Goal: Task Accomplishment & Management: Manage account settings

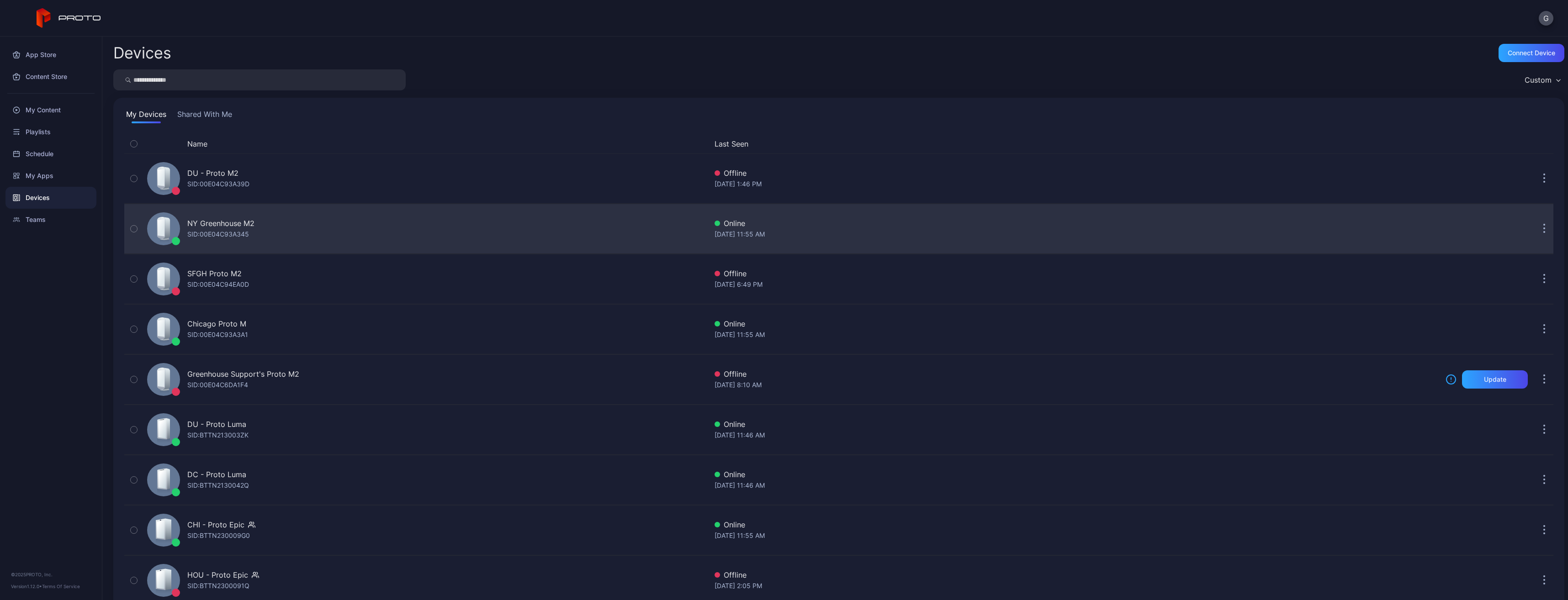
click at [259, 230] on div "NY Greenhouse M2 SID: 00E04C93A345" at bounding box center [426, 229] width 564 height 45
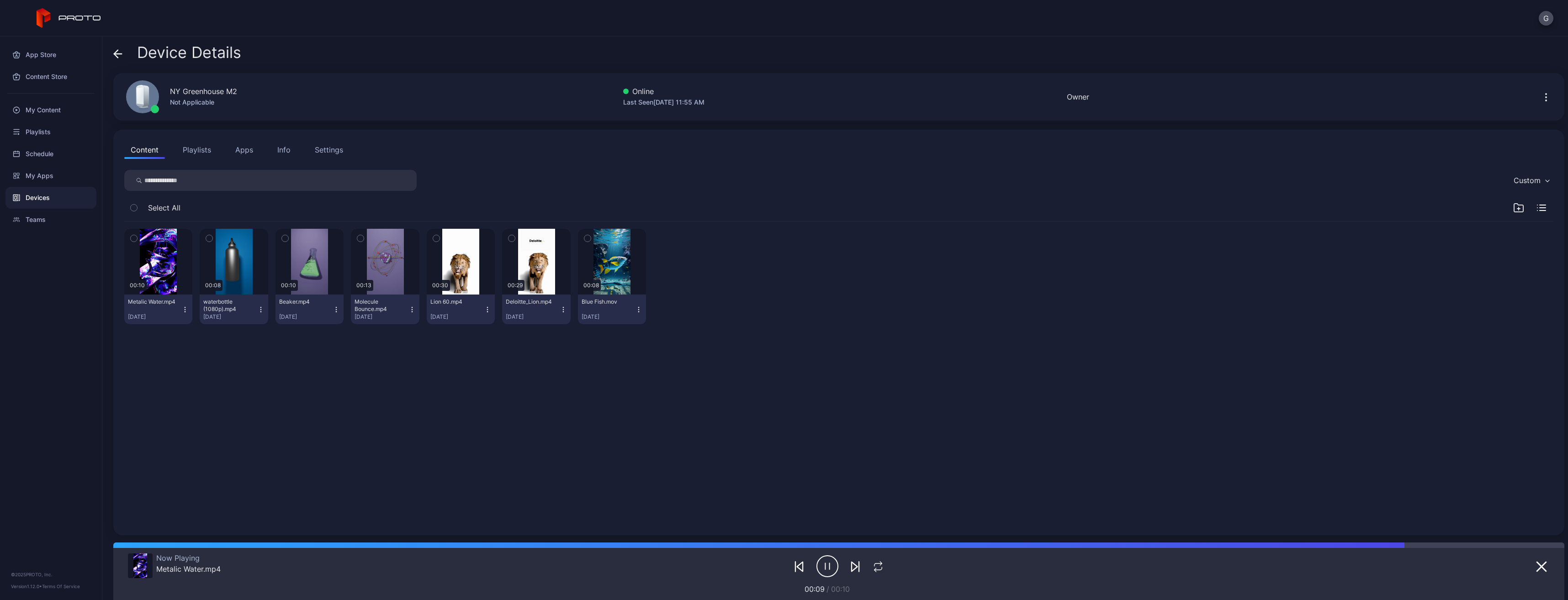
click at [1541, 95] on icon "button" at bounding box center [1546, 97] width 11 height 11
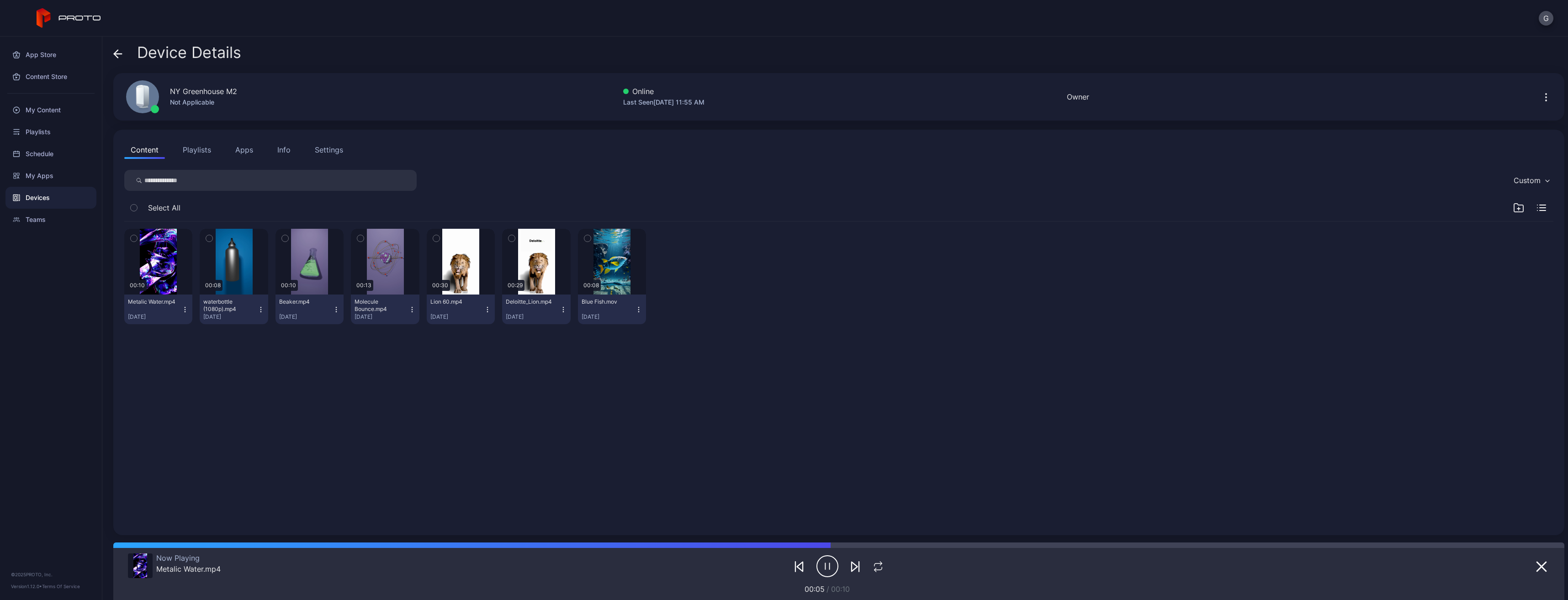
click at [949, 425] on div "00:10 Metalic Water.mp4 [DATE] 00:08 waterbottle (1080p).mp4 [DATE] 00:10 Beake…" at bounding box center [839, 373] width 1443 height 317
click at [200, 349] on div "00:10 Metalic Water.mp4 [DATE] 00:08 waterbottle (1080p).mp4 [DATE] 00:10 Beake…" at bounding box center [839, 373] width 1443 height 317
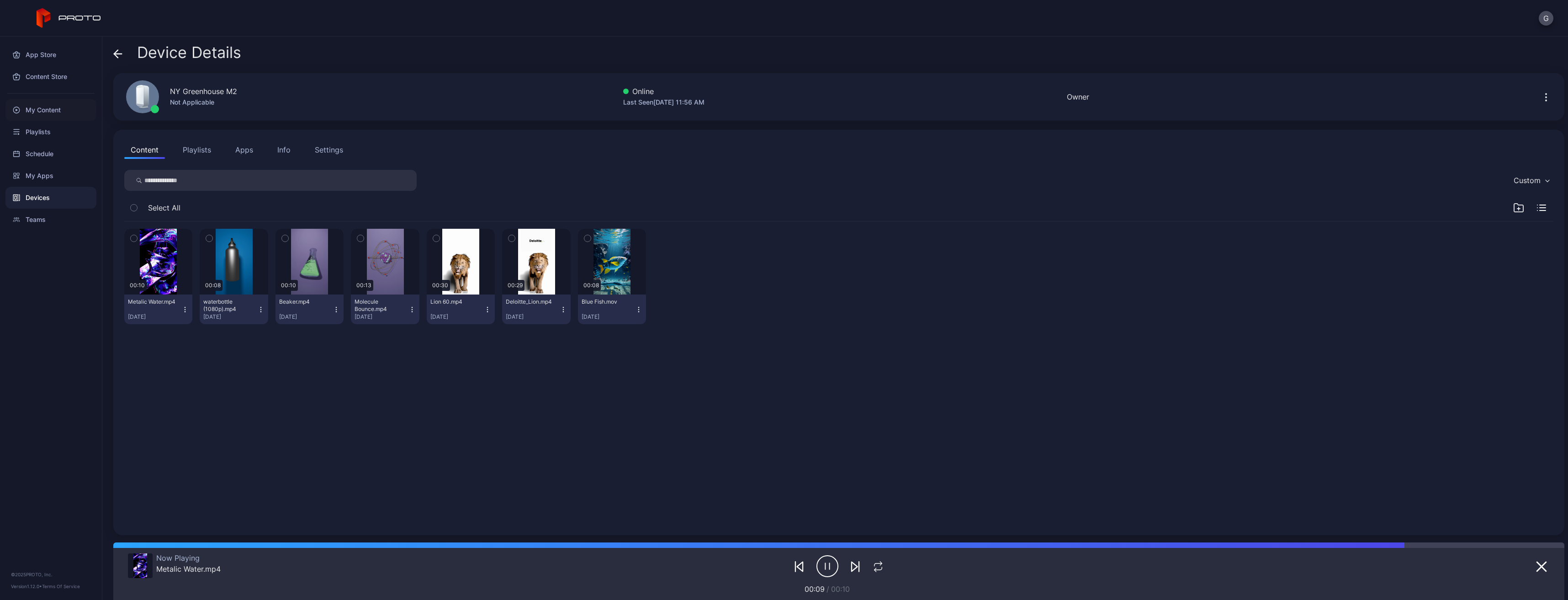
click at [40, 115] on div "My Content" at bounding box center [51, 110] width 91 height 22
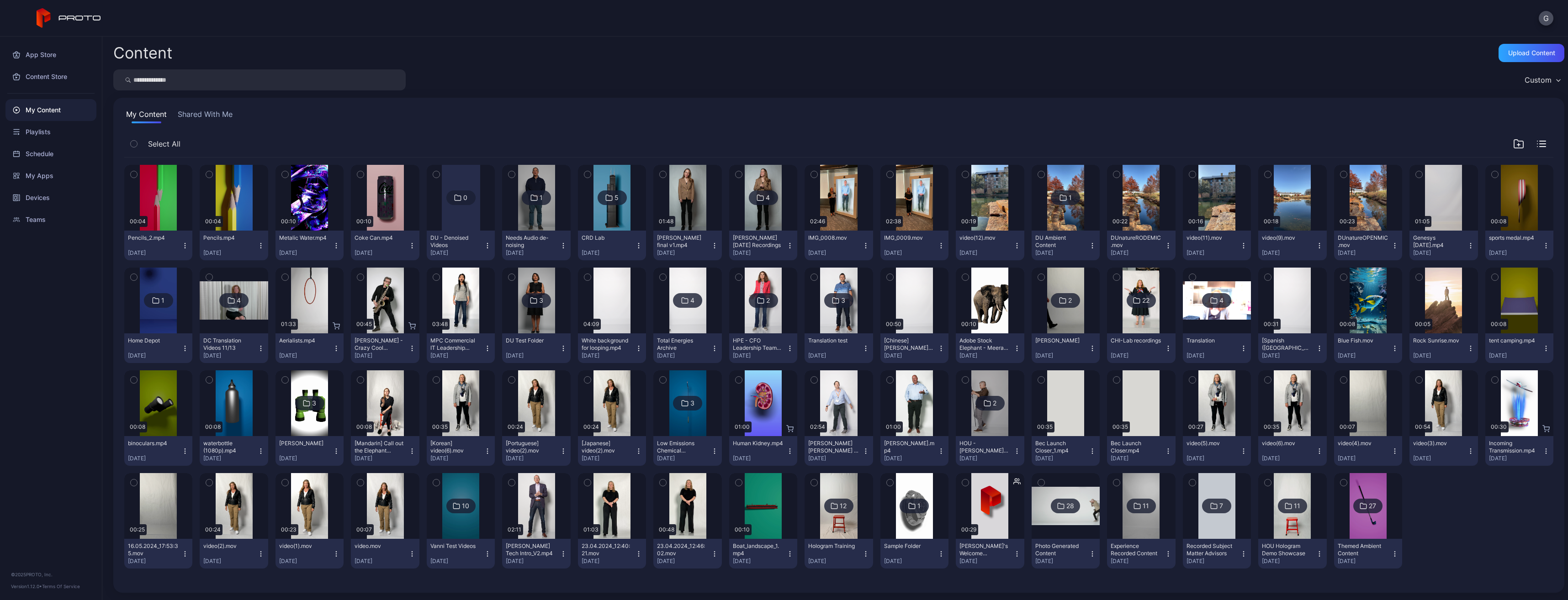
click at [1543, 349] on icon "button" at bounding box center [1546, 348] width 7 height 7
click at [1489, 491] on div "Preview 00:04 Pencils_2.mp4 [DATE] Preview 00:04 Pencils.mp4 [DATE] Preview 00:…" at bounding box center [839, 366] width 1429 height 418
click at [34, 135] on div "Playlists" at bounding box center [51, 132] width 91 height 22
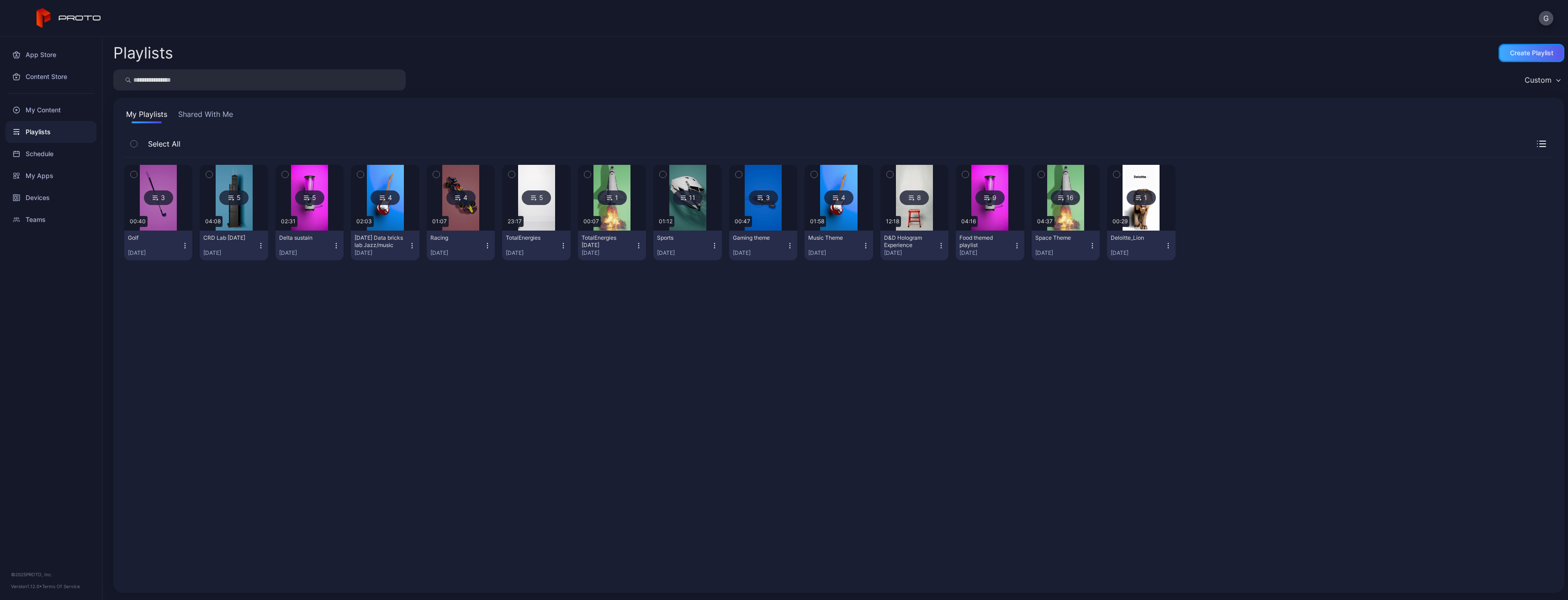
click at [1498, 54] on div "Create Playlist" at bounding box center [1531, 53] width 65 height 18
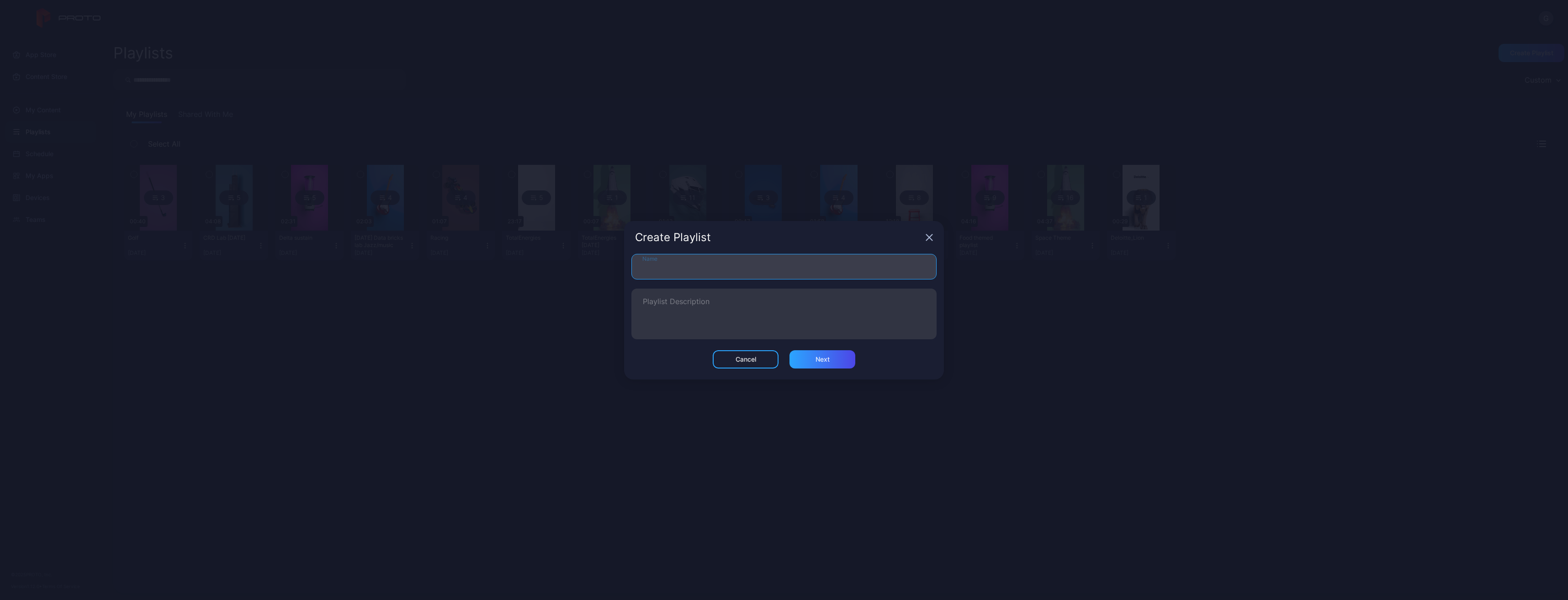
click at [720, 274] on input "Name" at bounding box center [784, 266] width 306 height 25
click at [746, 318] on textarea "Playlist Description" at bounding box center [784, 314] width 282 height 32
click at [829, 363] on div "Next" at bounding box center [822, 359] width 65 height 18
type input "******"
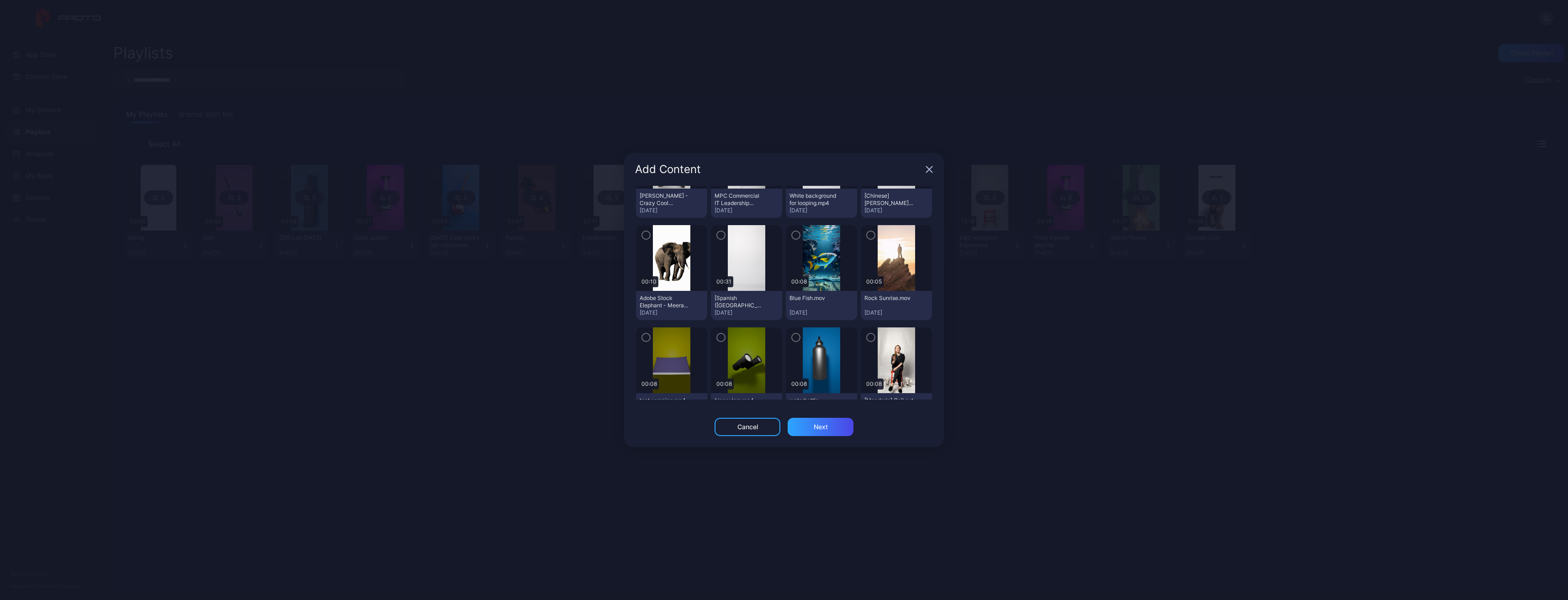
scroll to position [1137, 0]
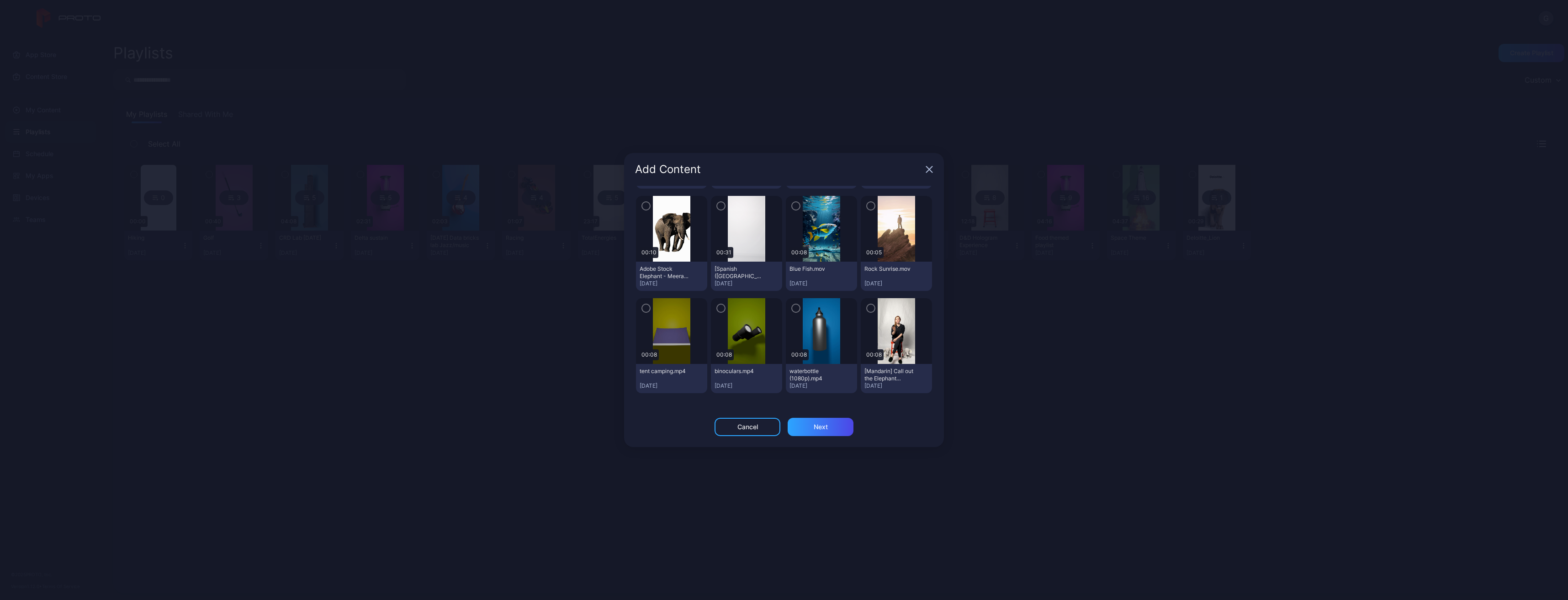
click at [645, 304] on icon "button" at bounding box center [646, 308] width 7 height 10
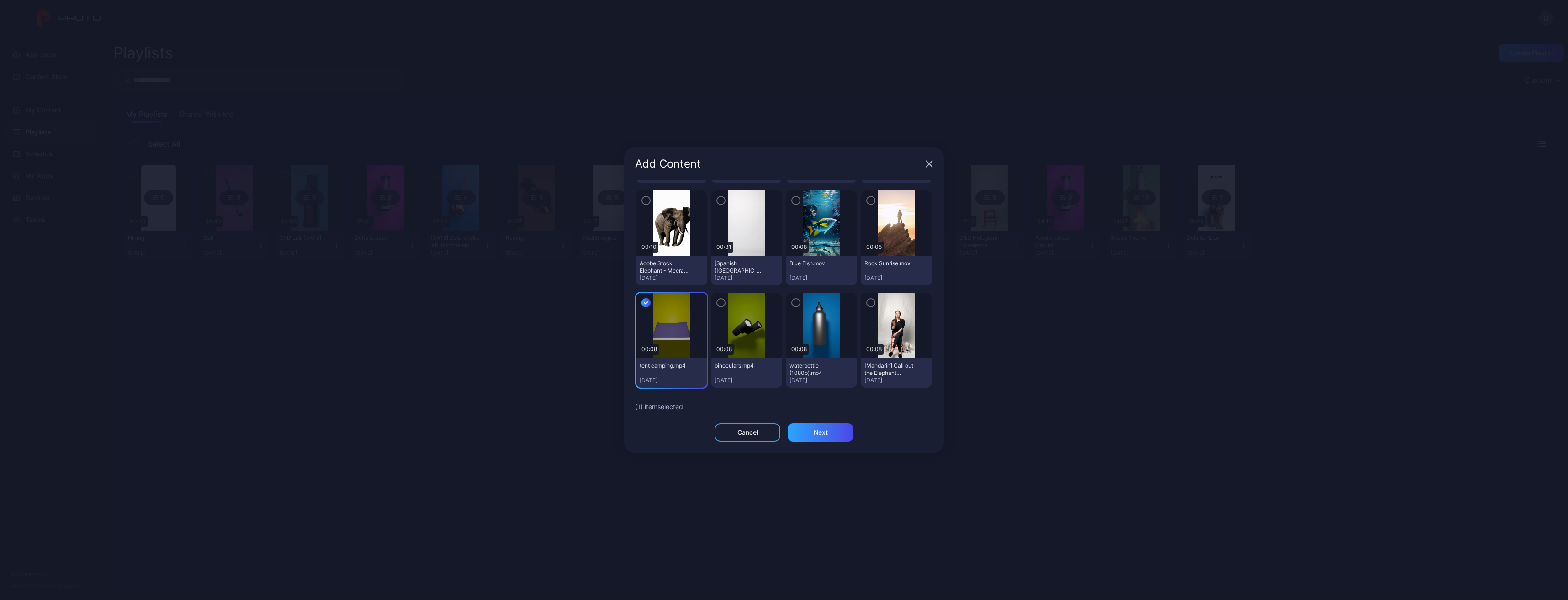
click at [718, 298] on icon "button" at bounding box center [721, 302] width 7 height 10
click at [792, 297] on icon "button" at bounding box center [796, 302] width 7 height 10
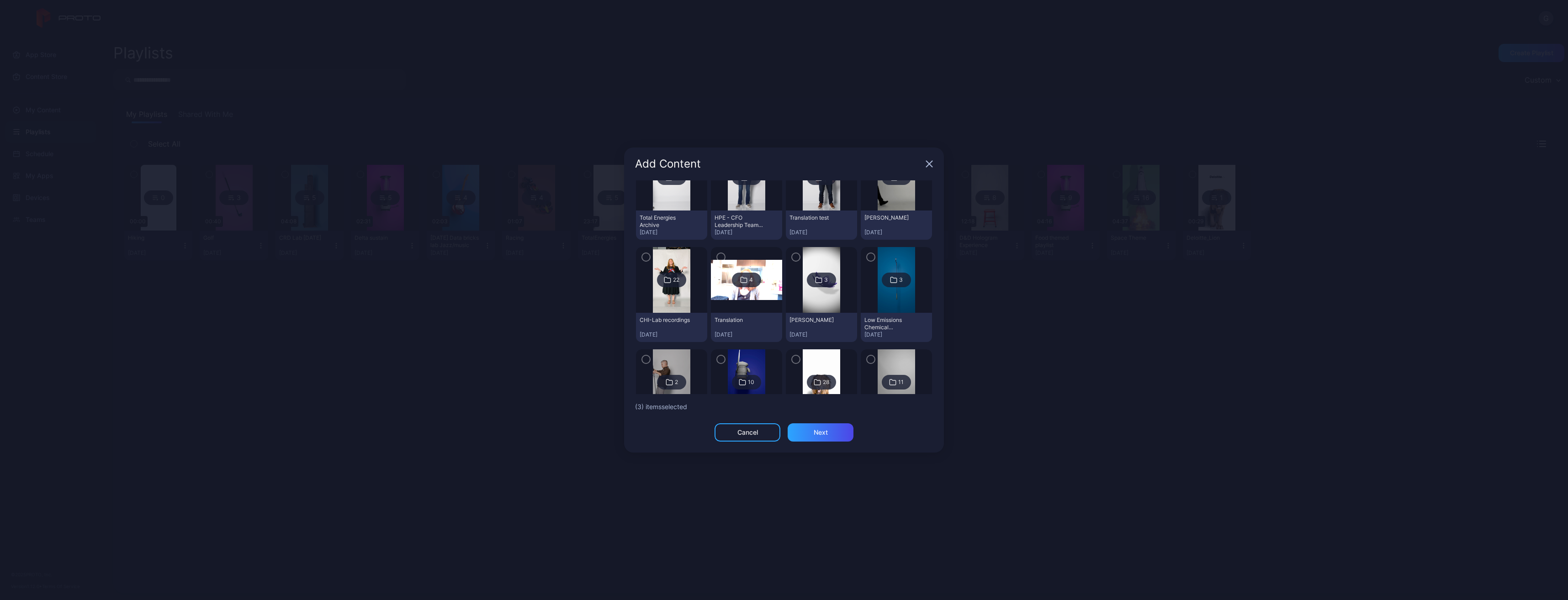
scroll to position [0, 0]
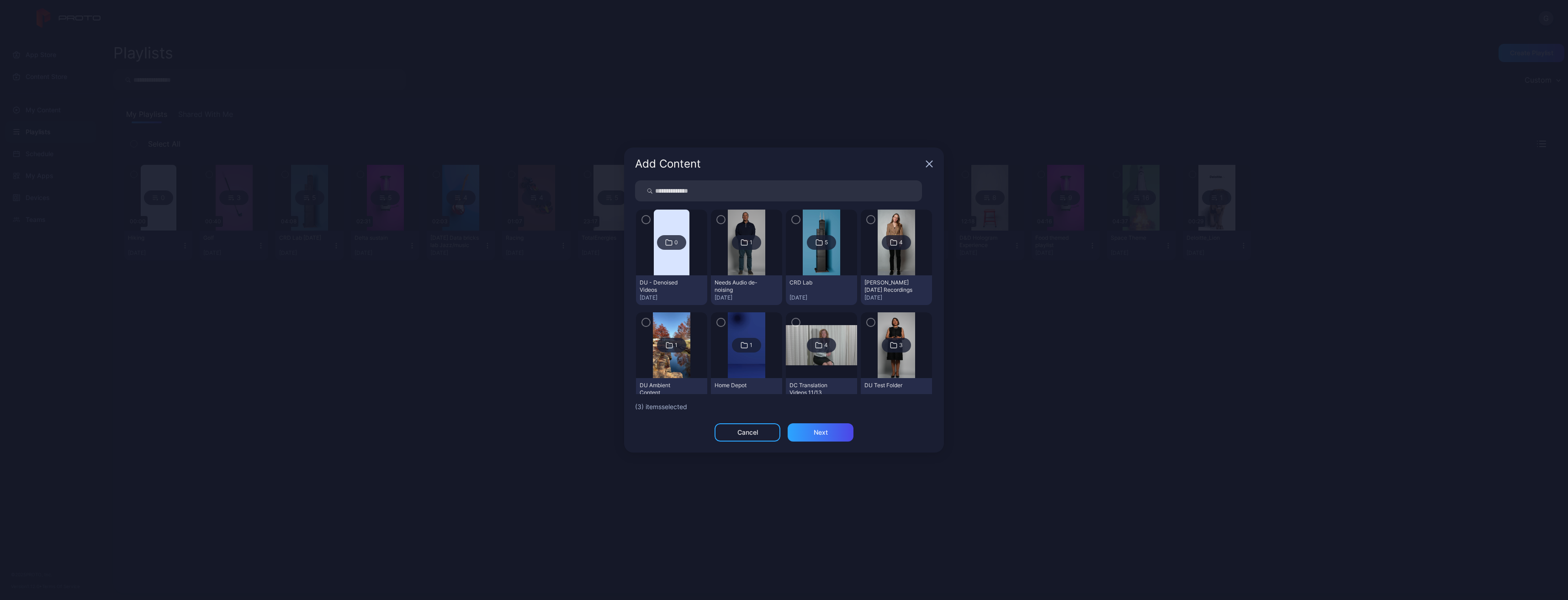
click at [737, 189] on input "search" at bounding box center [778, 190] width 286 height 21
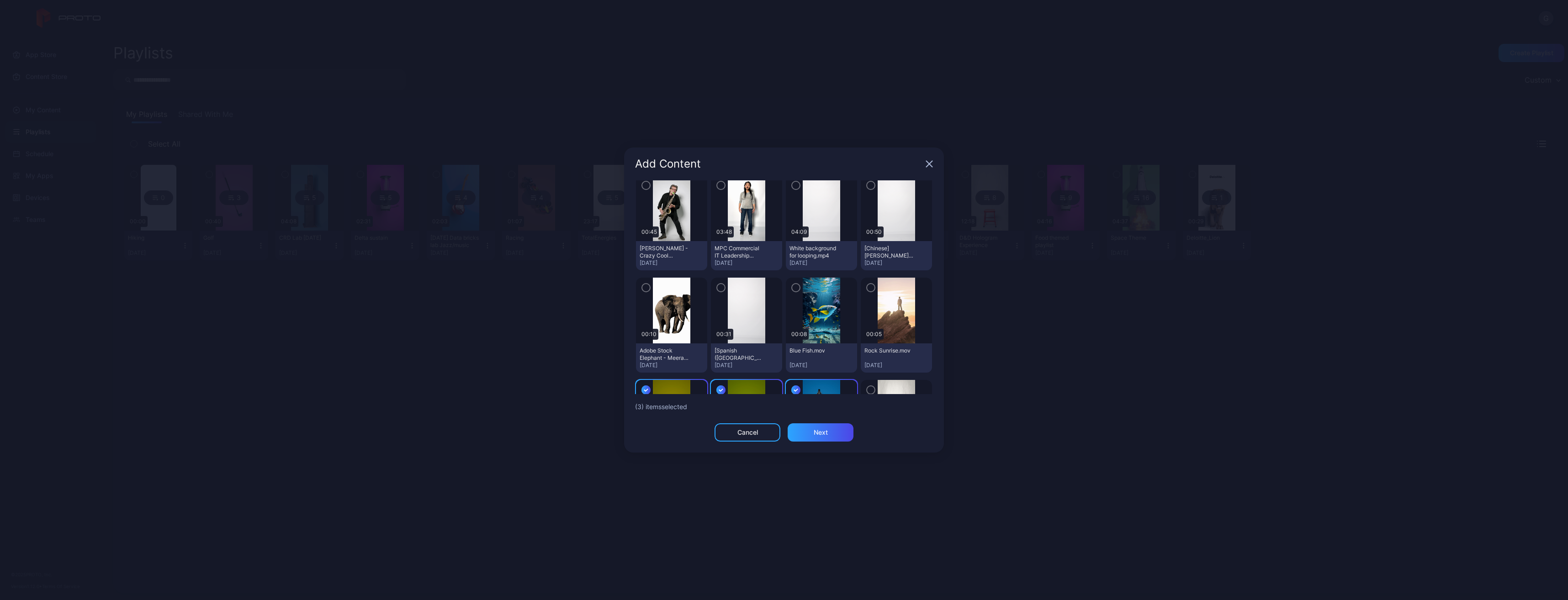
scroll to position [1095, 0]
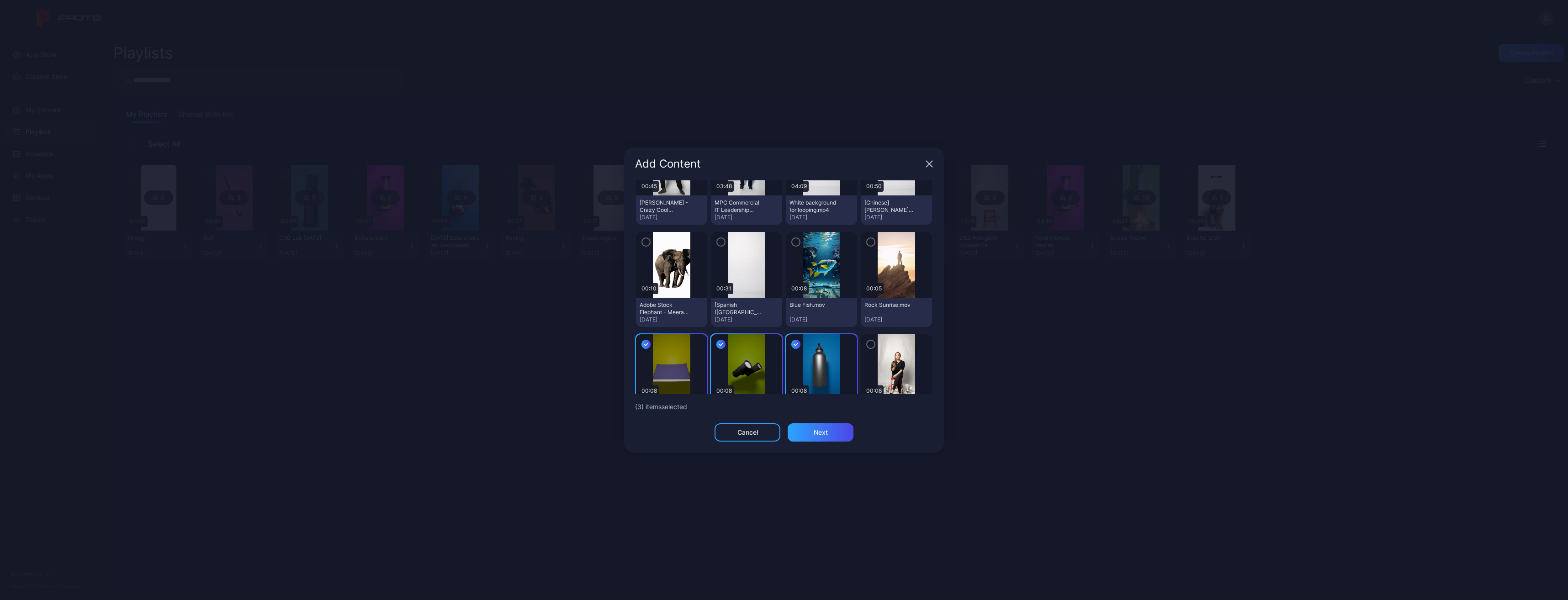
type input "****"
click at [867, 237] on icon "button" at bounding box center [870, 242] width 7 height 10
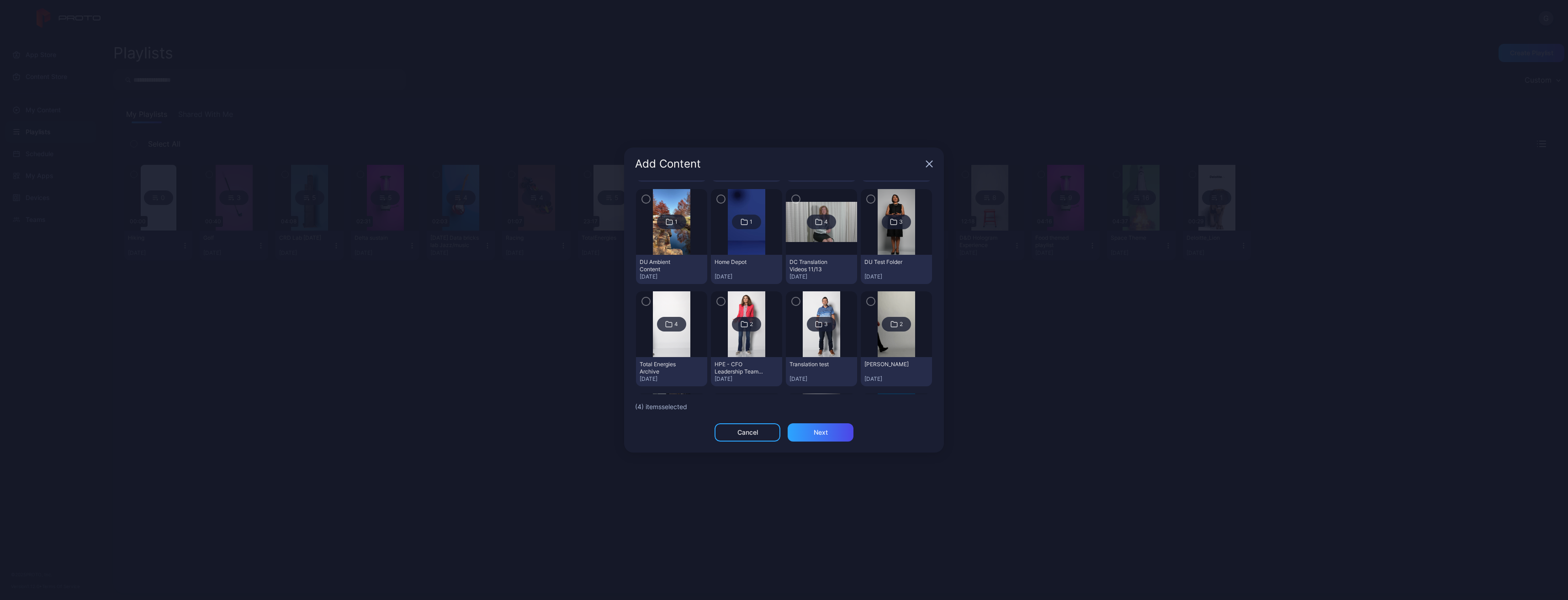
scroll to position [0, 0]
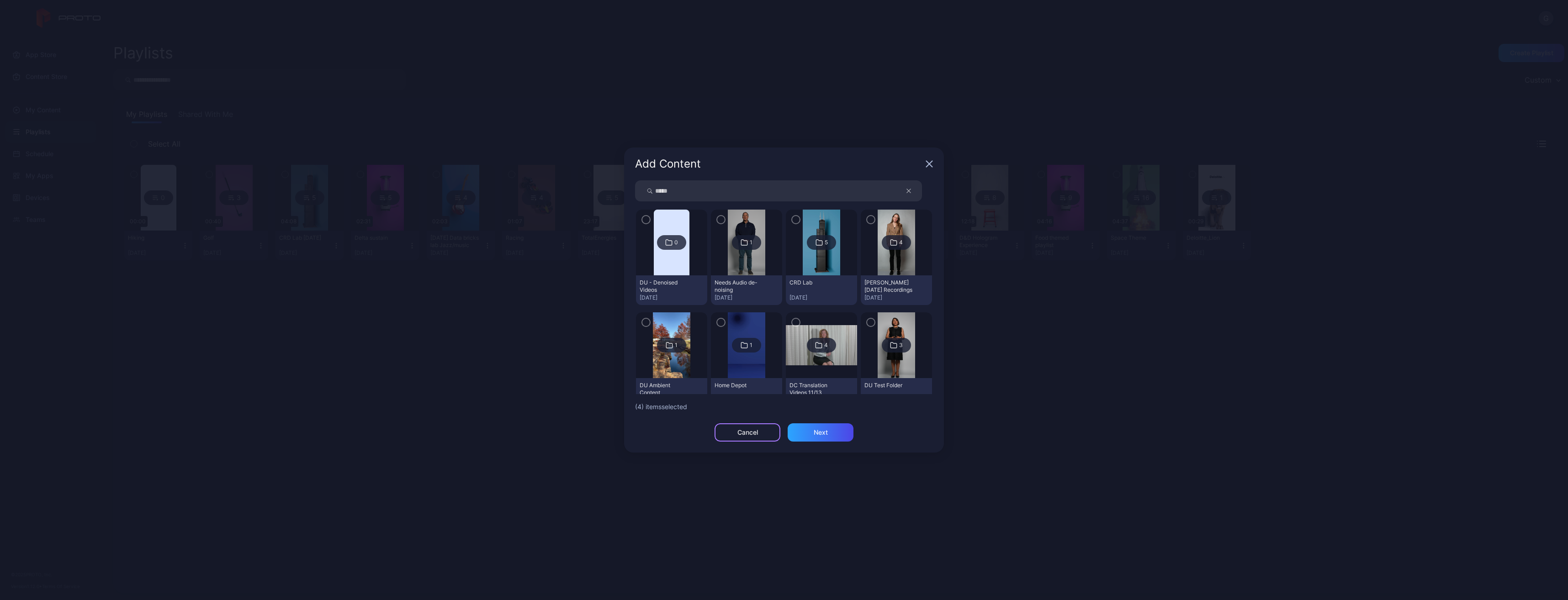
click at [762, 430] on div "Cancel" at bounding box center [748, 433] width 65 height 18
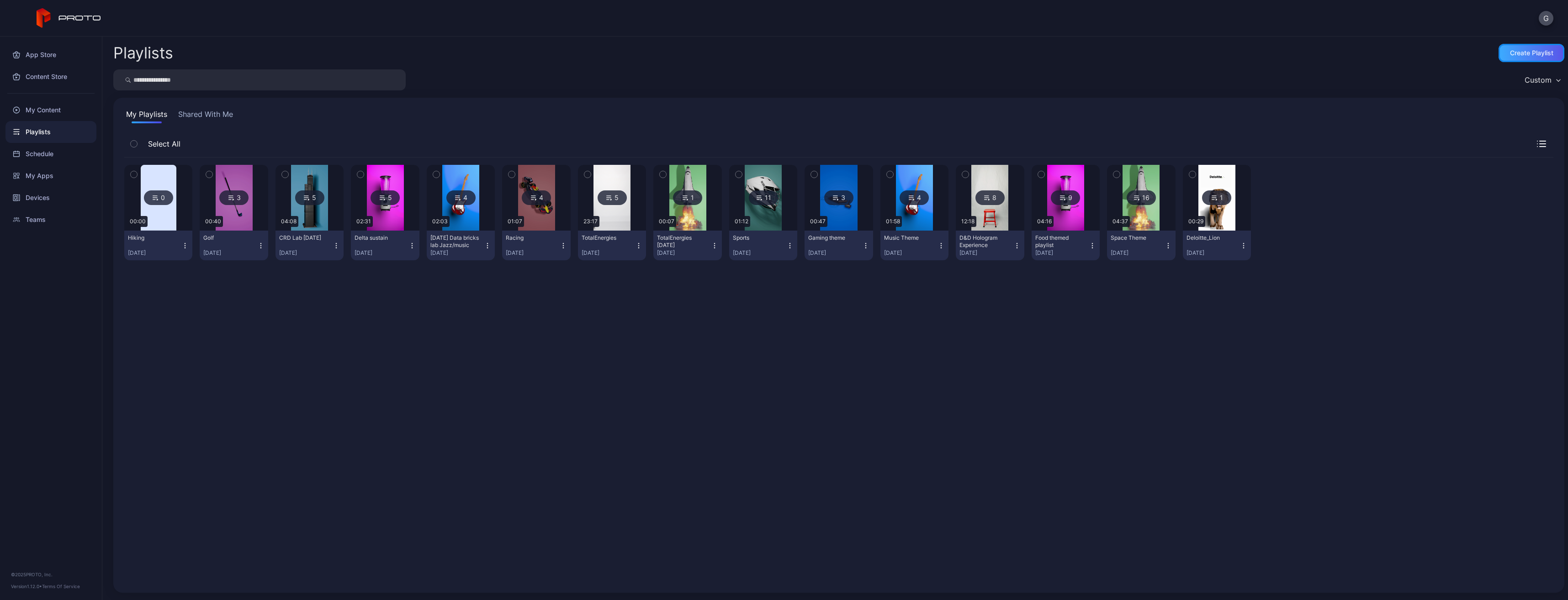
click at [1506, 59] on div "Create Playlist" at bounding box center [1531, 53] width 65 height 18
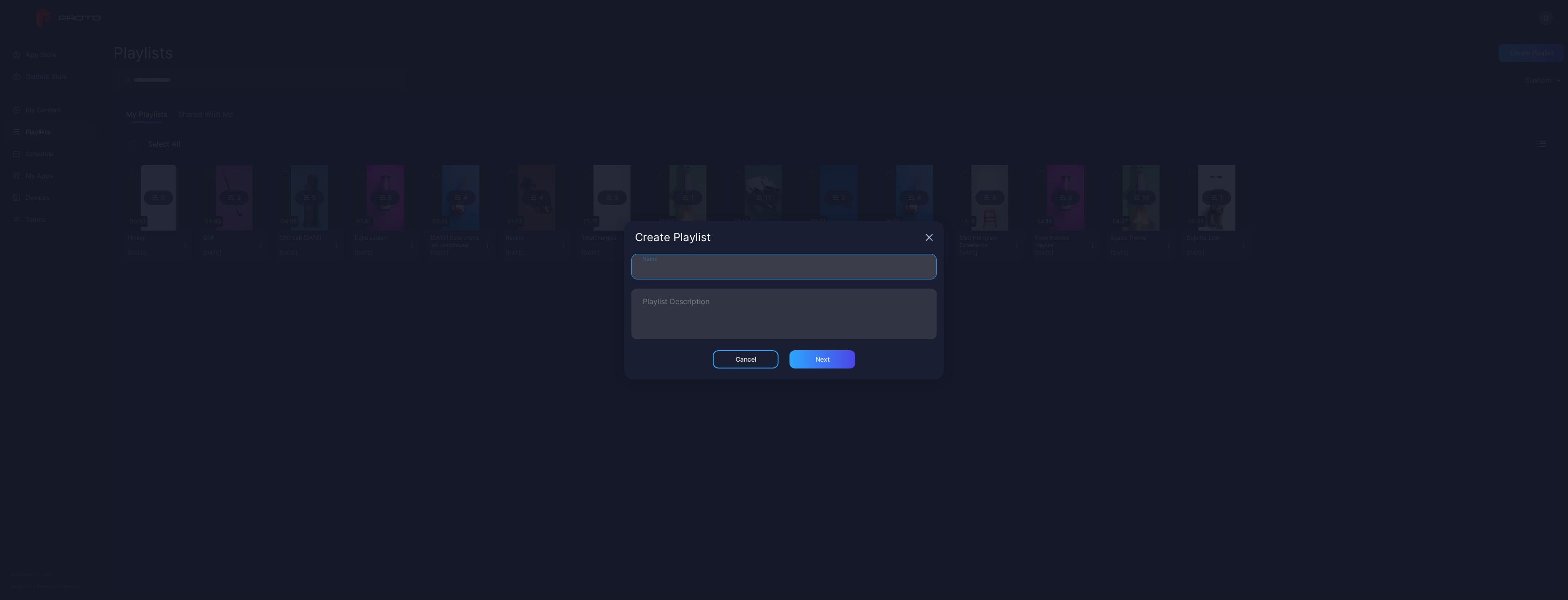
click at [762, 264] on input "Name" at bounding box center [784, 266] width 306 height 25
click at [836, 362] on div "Next" at bounding box center [822, 359] width 65 height 18
type input "******"
click at [709, 268] on input "******" at bounding box center [784, 263] width 306 height 25
click at [746, 354] on div "Cancel" at bounding box center [746, 363] width 65 height 18
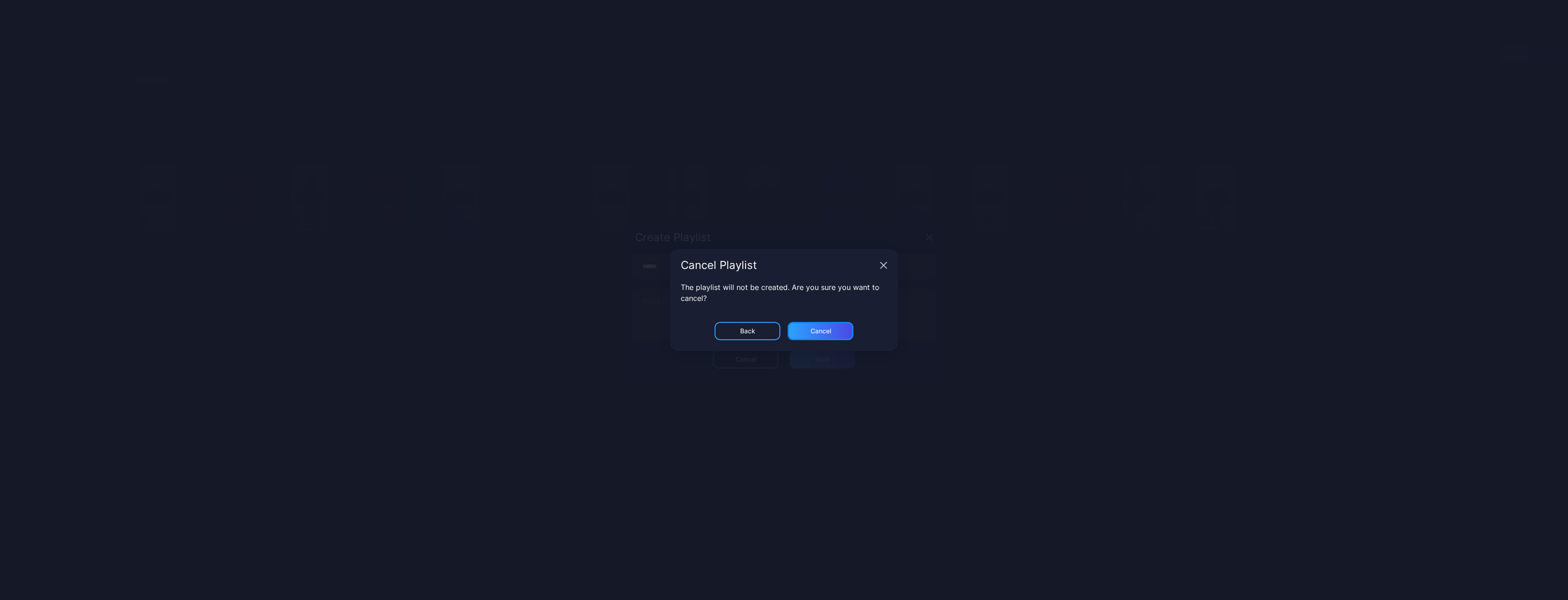
click at [837, 334] on div "Cancel" at bounding box center [820, 331] width 65 height 18
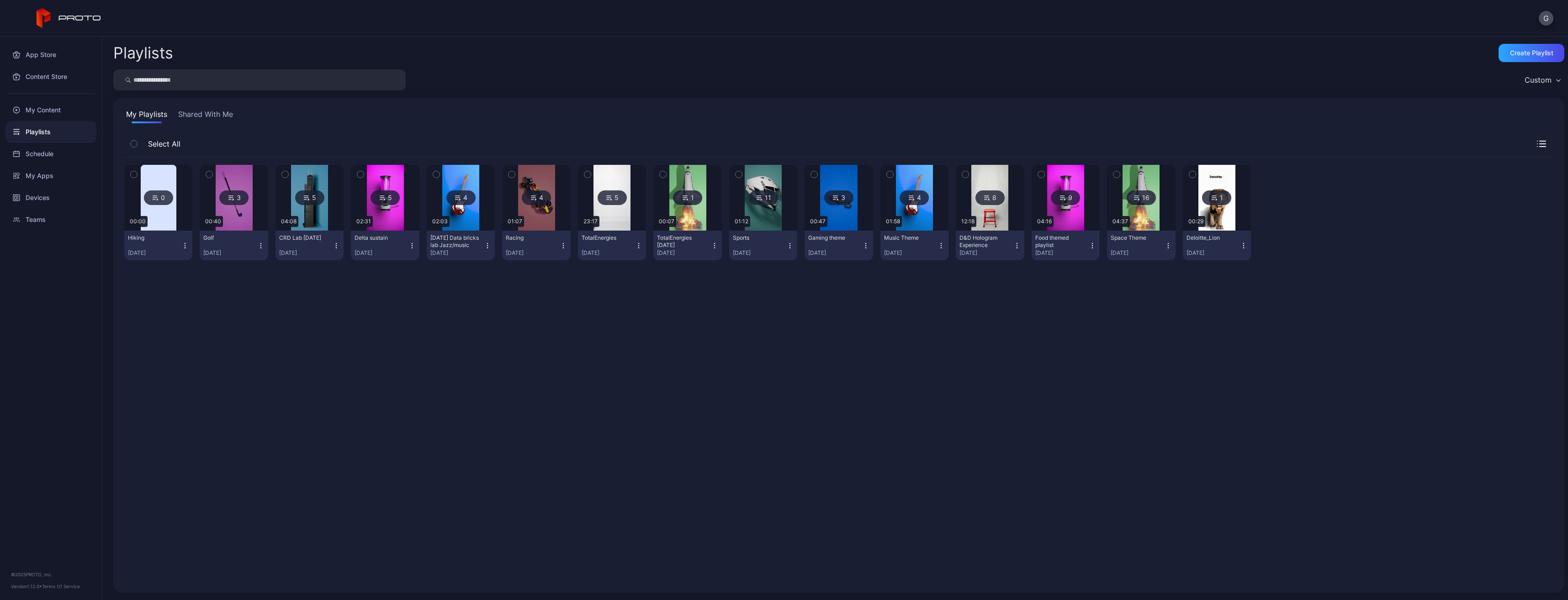
click at [147, 118] on button "My Playlists" at bounding box center [146, 116] width 45 height 15
click at [179, 237] on div "Hiking Aug 13, 2025" at bounding box center [155, 245] width 54 height 23
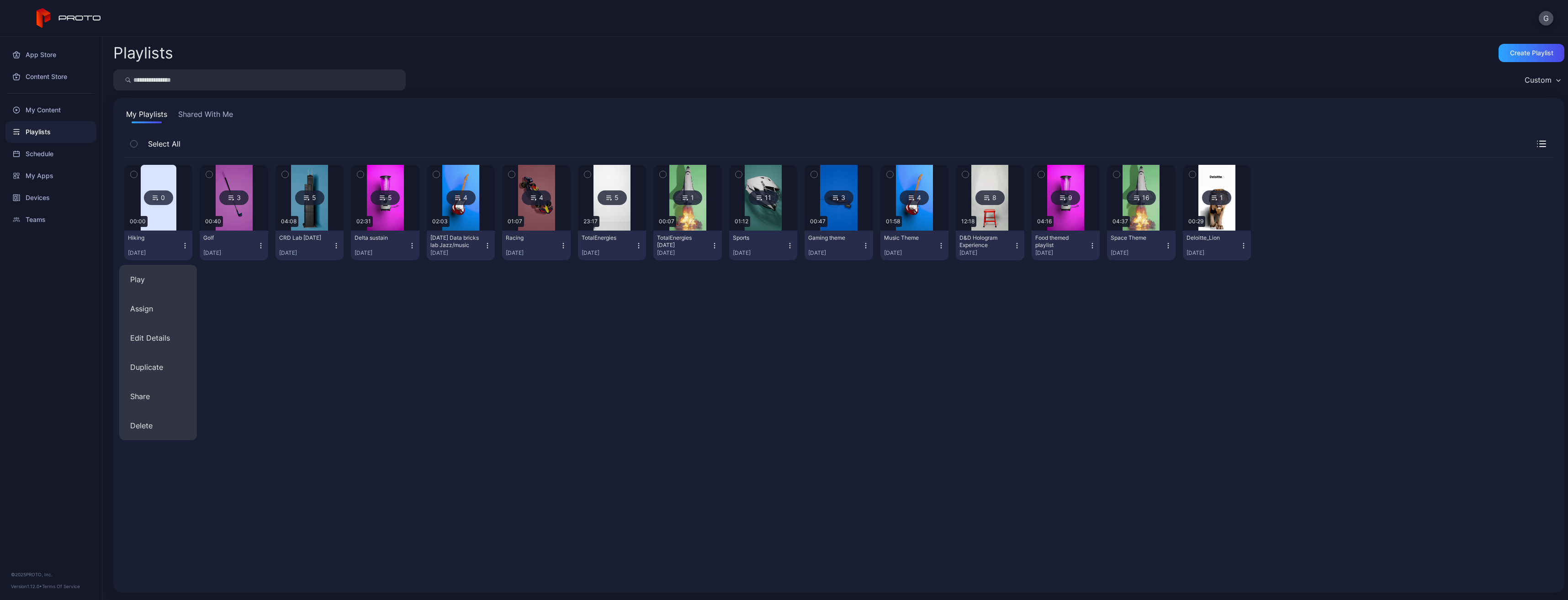
click at [152, 204] on div "0" at bounding box center [158, 197] width 29 height 15
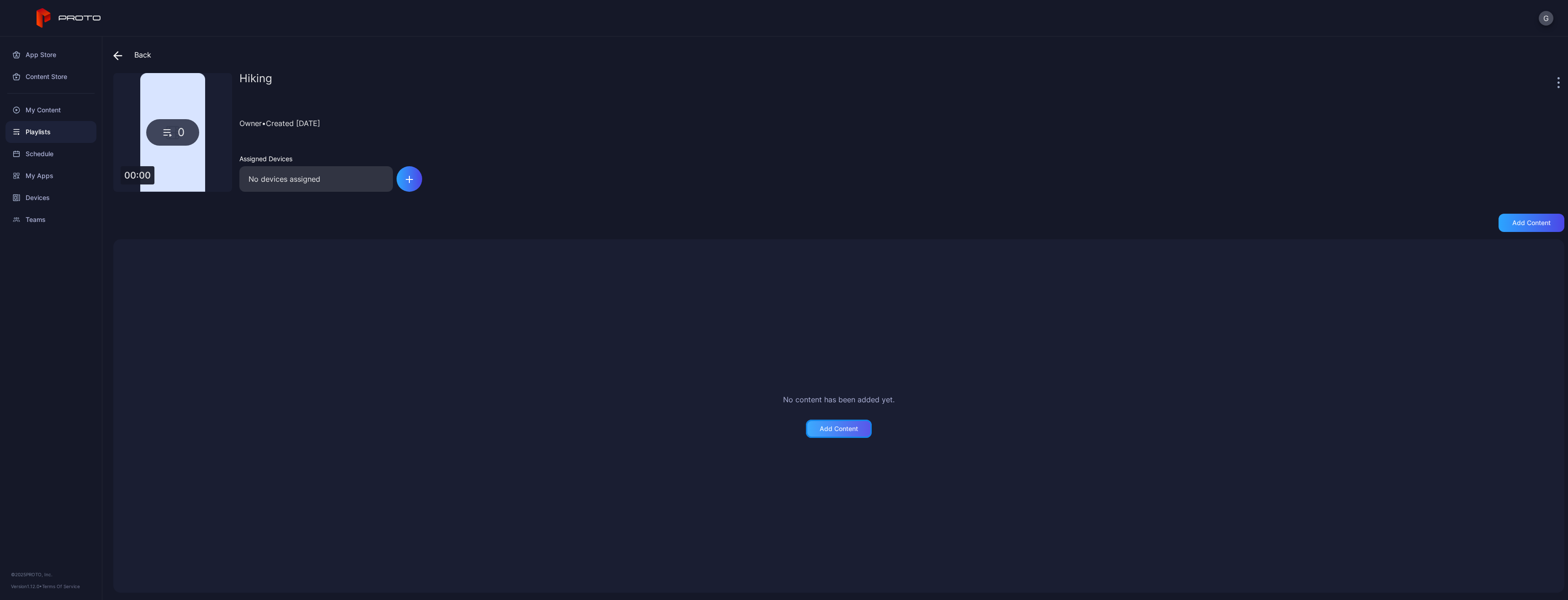
click at [835, 430] on div "Add Content" at bounding box center [839, 429] width 38 height 7
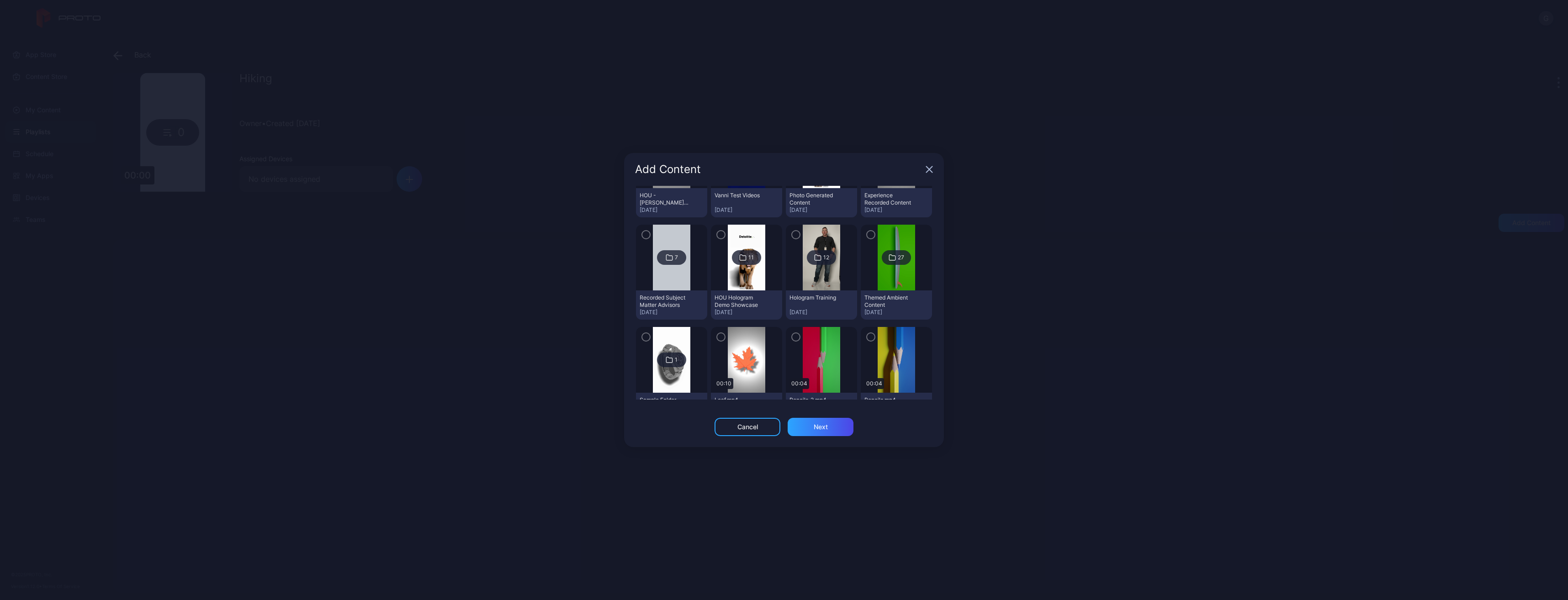
scroll to position [594, 0]
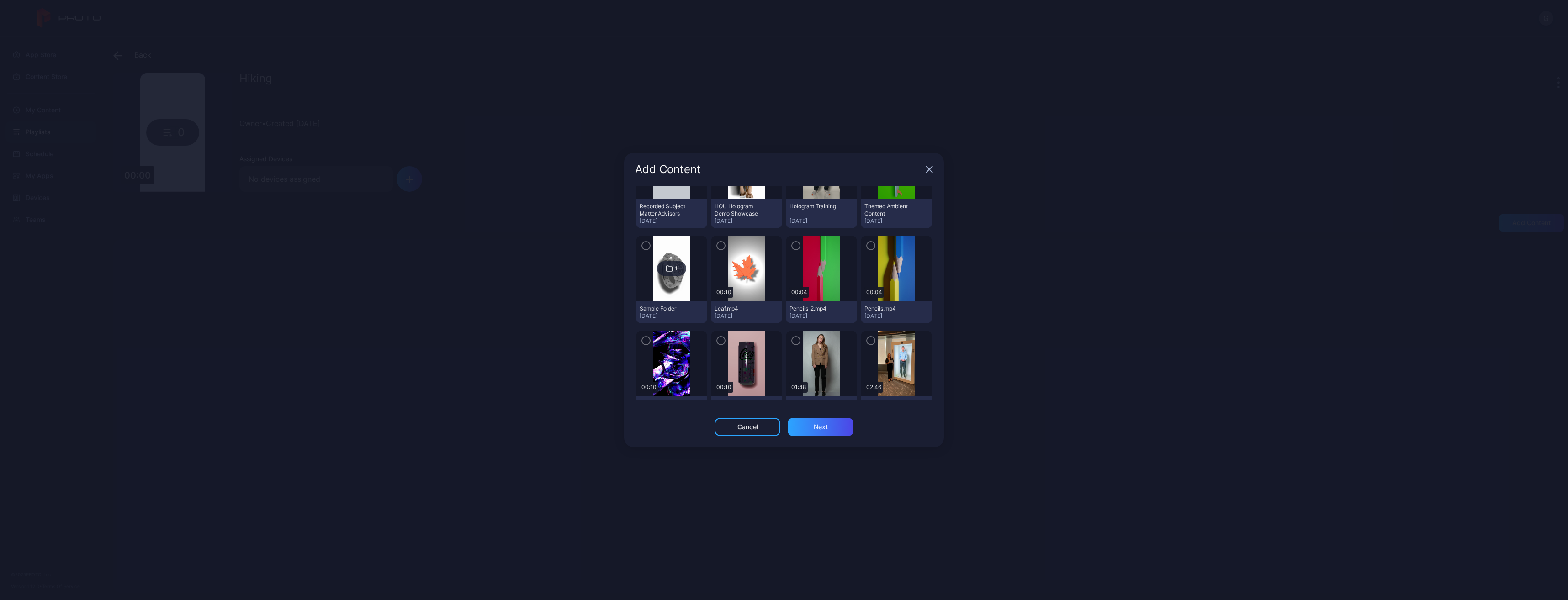
click at [718, 245] on icon "button" at bounding box center [721, 245] width 7 height 10
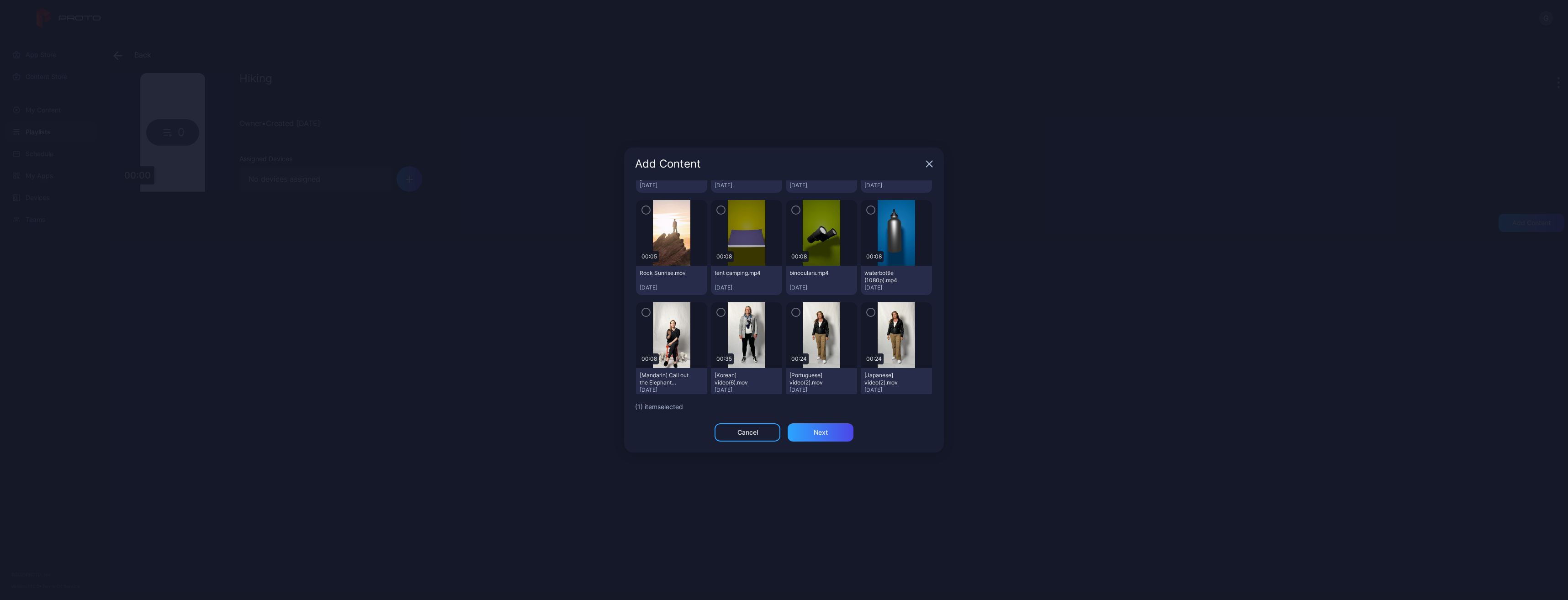
scroll to position [1233, 0]
click at [648, 203] on icon "button" at bounding box center [646, 207] width 7 height 10
click at [722, 203] on div "button" at bounding box center [721, 207] width 9 height 9
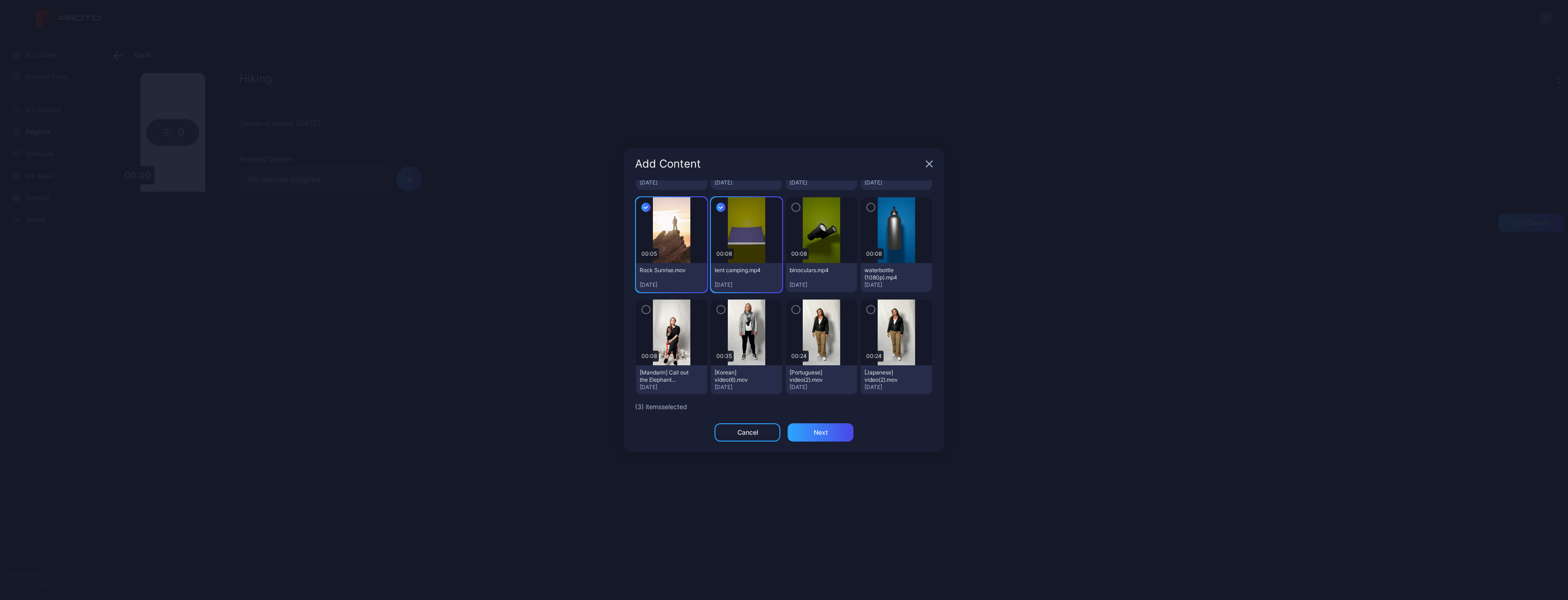
click at [792, 203] on icon "button" at bounding box center [796, 207] width 7 height 10
click at [867, 203] on icon "button" at bounding box center [870, 207] width 7 height 10
click at [815, 429] on div "Next" at bounding box center [821, 433] width 15 height 7
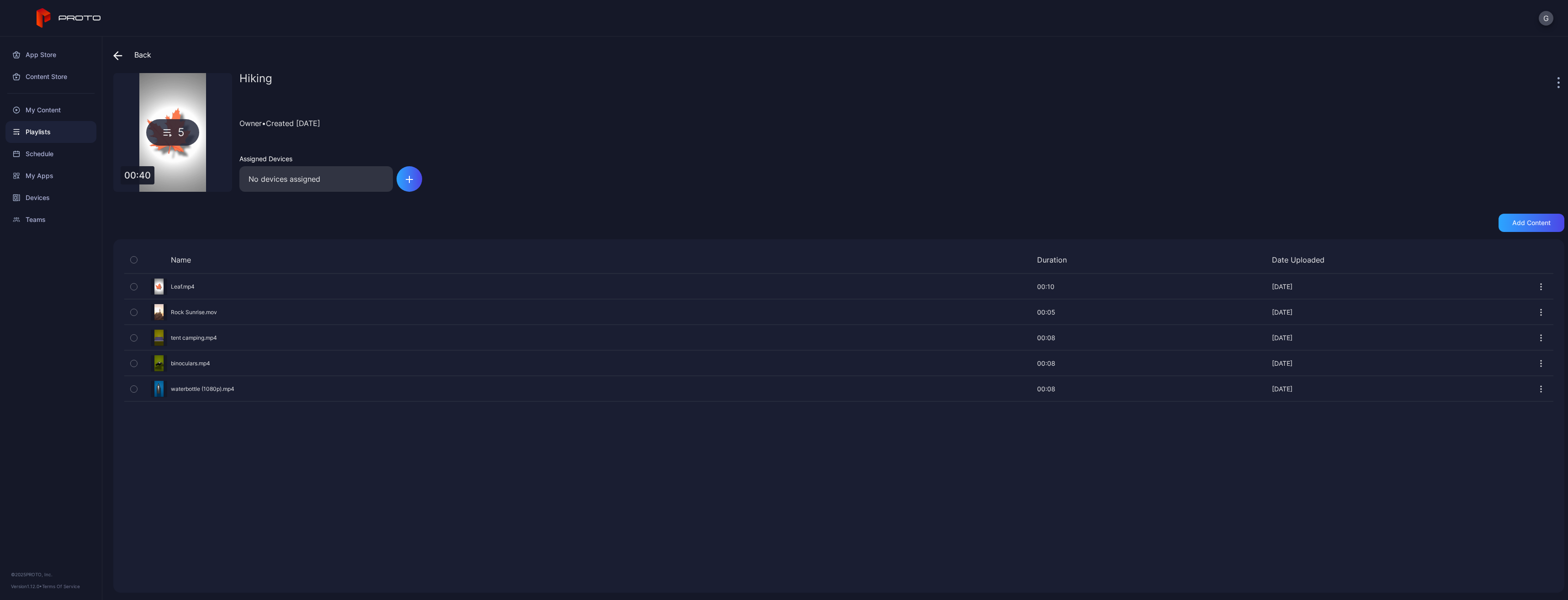
click at [138, 285] on button "button" at bounding box center [134, 286] width 19 height 25
click at [512, 150] on div "Hiking Owner • Created Aug 13, 2025 Assigned Devices No devices assigned" at bounding box center [901, 132] width 1325 height 119
click at [412, 183] on icon "button" at bounding box center [409, 179] width 7 height 7
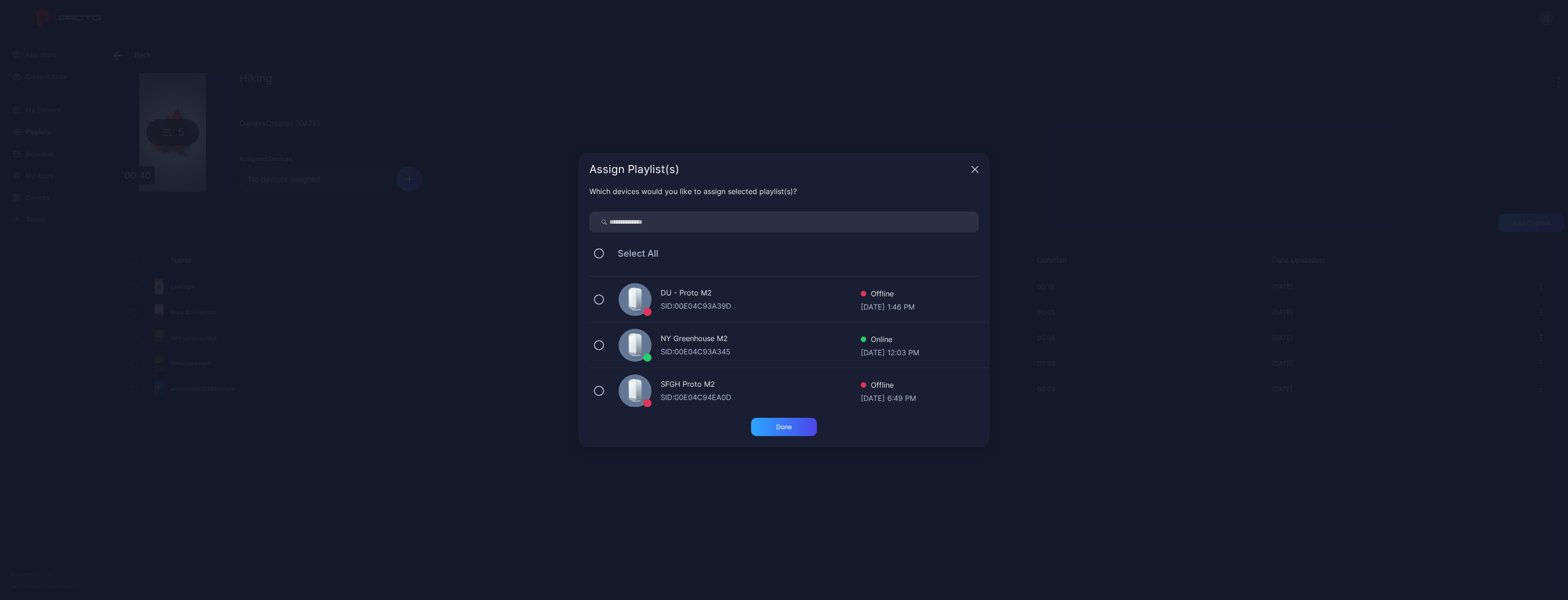
click at [652, 336] on div "NY Greenhouse M2 SID: 00E04C93A345 Online Aug 13, 2025 at 12:03 PM" at bounding box center [789, 345] width 400 height 45
click at [759, 425] on div "Done" at bounding box center [784, 427] width 65 height 18
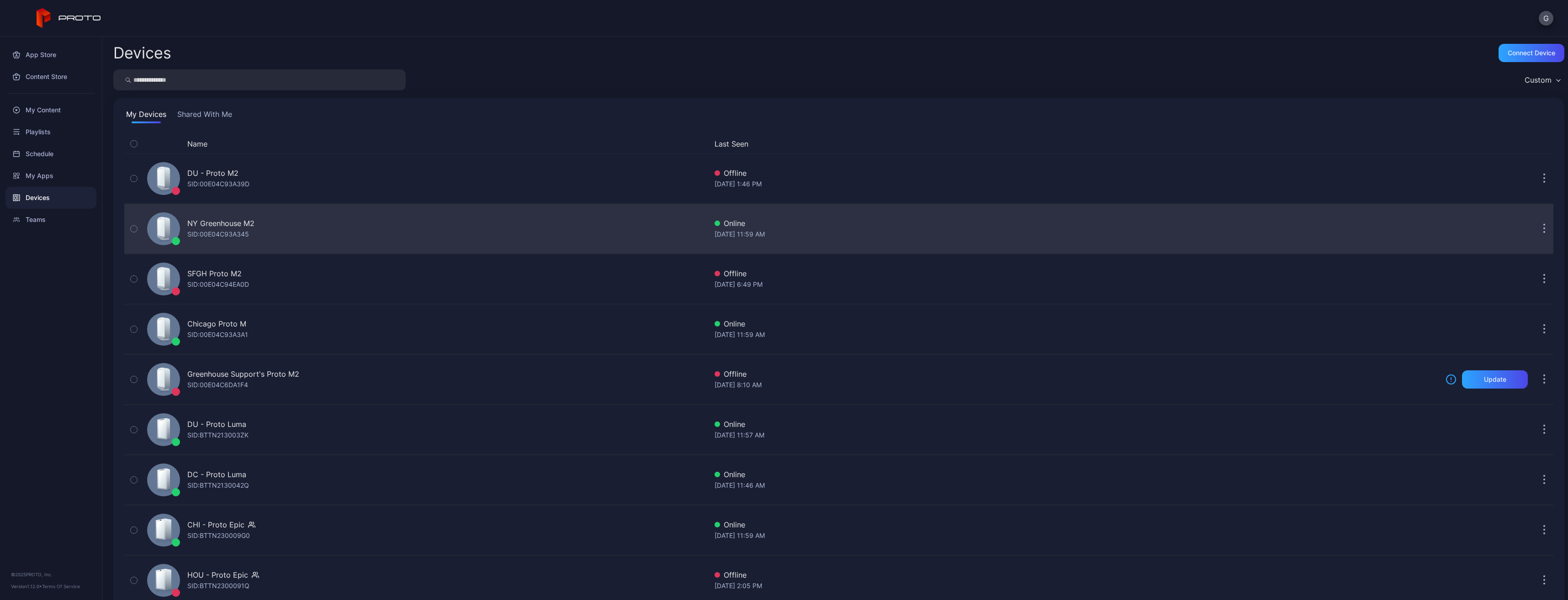
click at [217, 231] on div "SID: 00E04C93A345" at bounding box center [218, 235] width 62 height 11
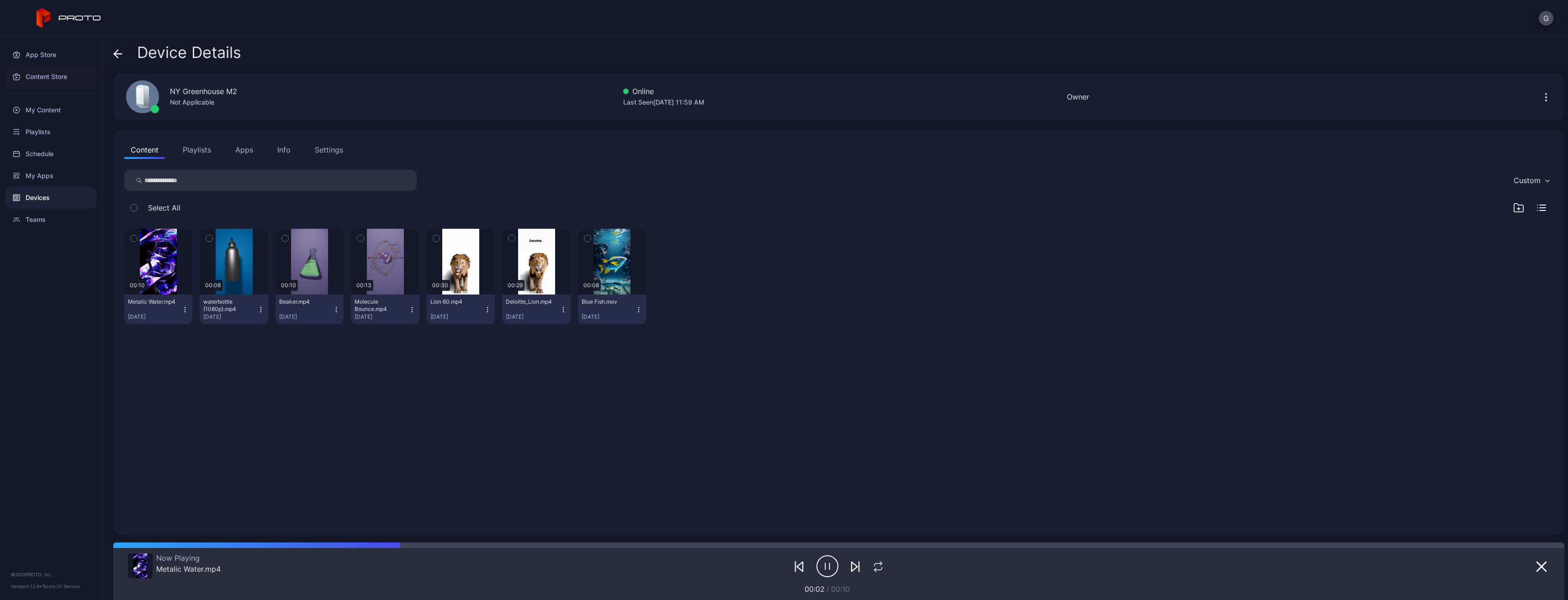
click at [50, 74] on div "Content Store" at bounding box center [51, 76] width 91 height 22
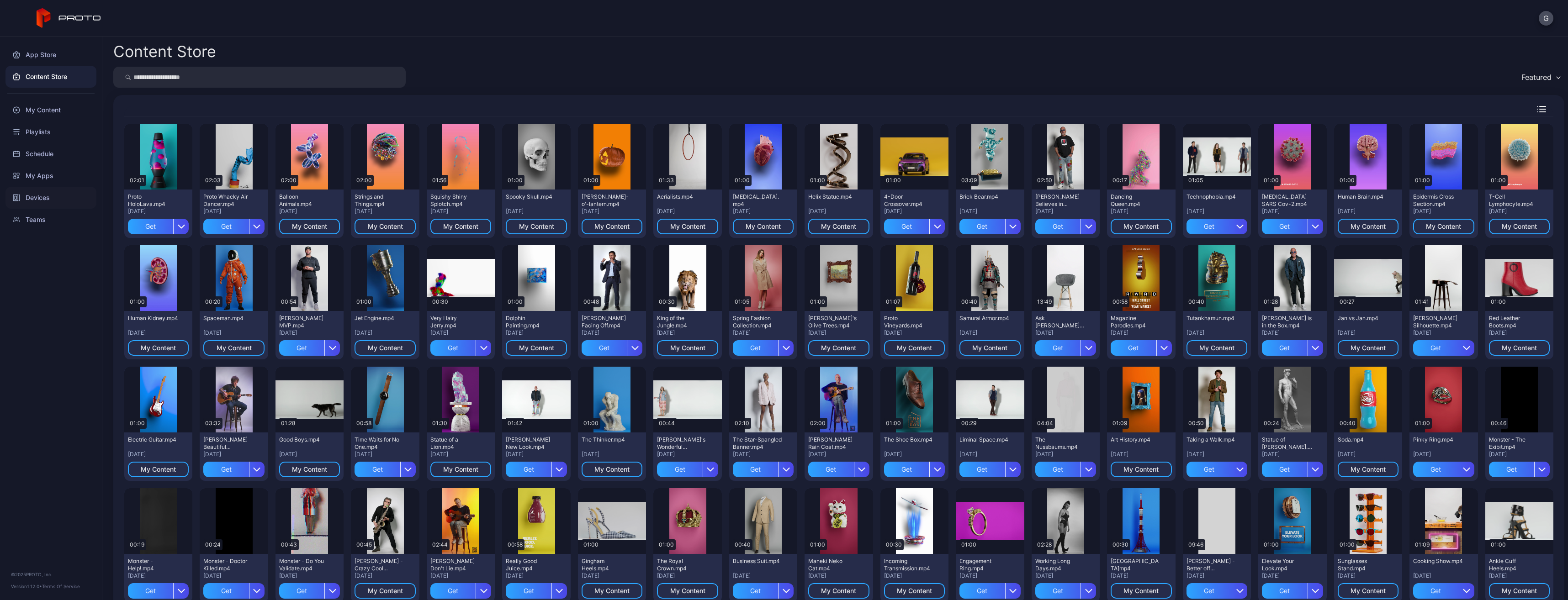
click at [37, 198] on div "Devices" at bounding box center [51, 197] width 91 height 22
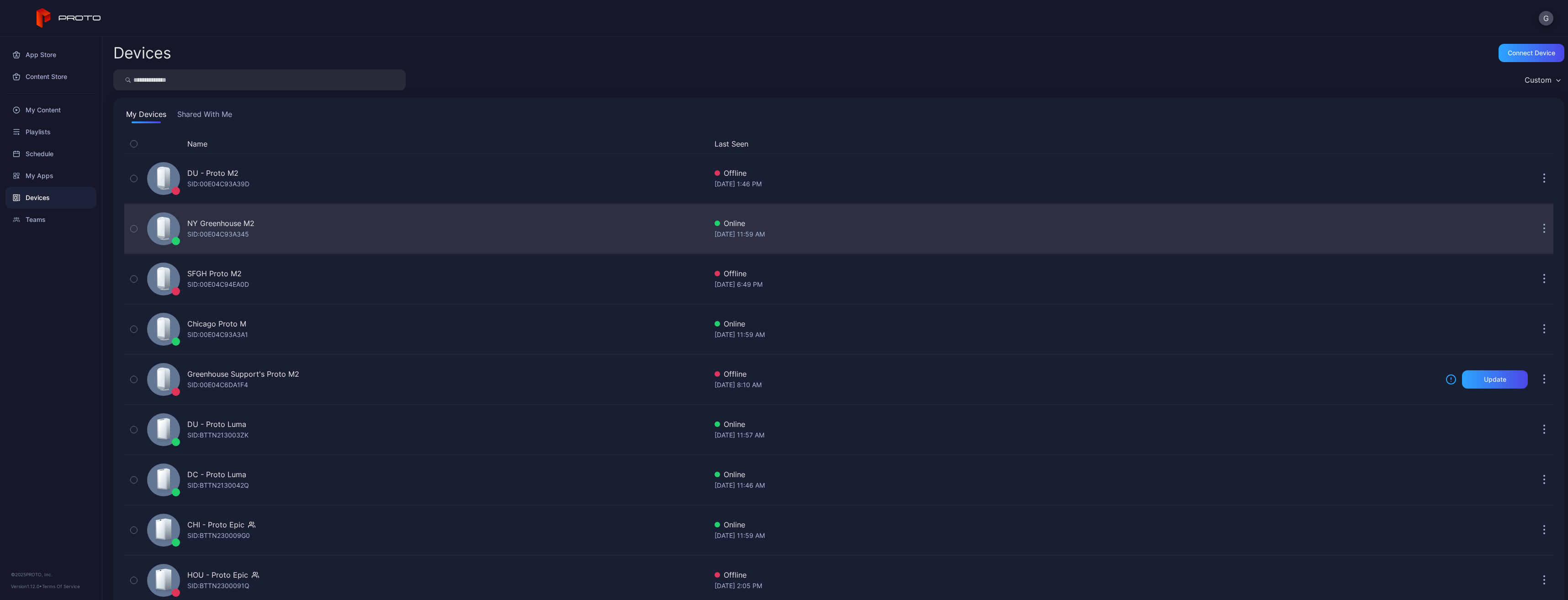
click at [257, 215] on div "NY Greenhouse M2 SID: 00E04C93A345" at bounding box center [426, 229] width 564 height 45
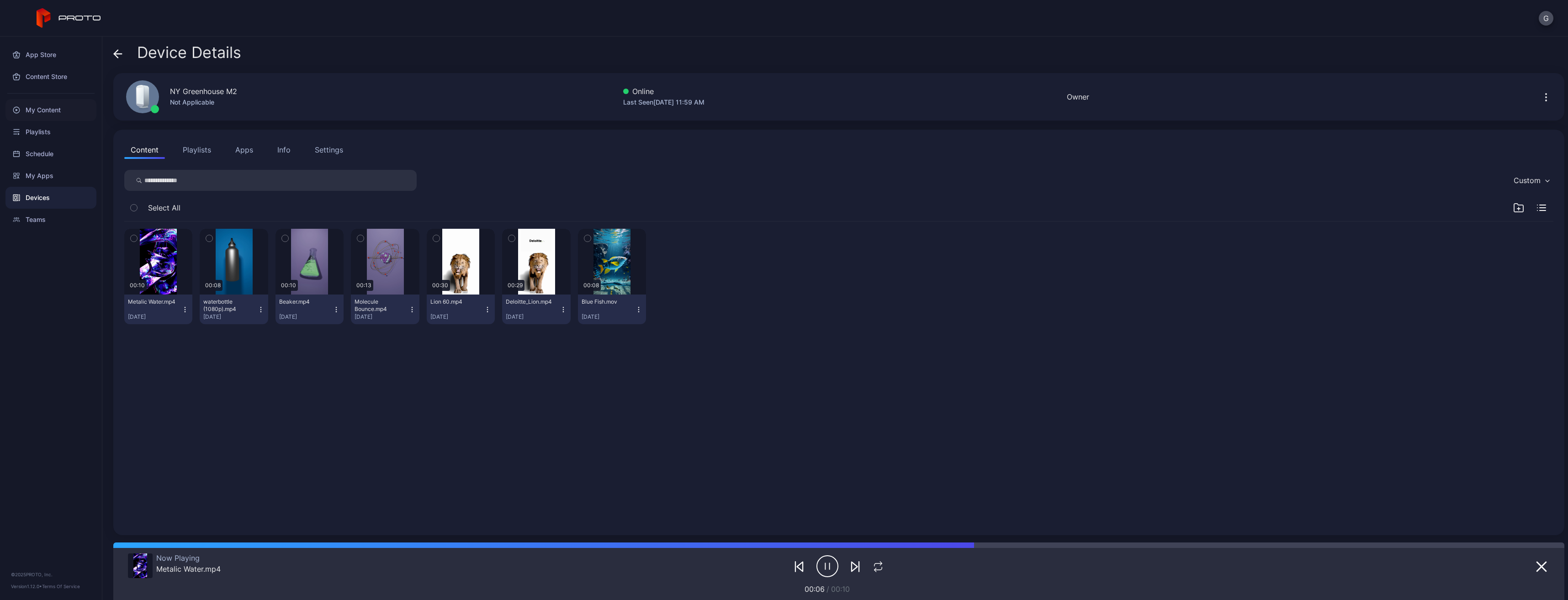
click at [49, 109] on div "My Content" at bounding box center [51, 110] width 91 height 22
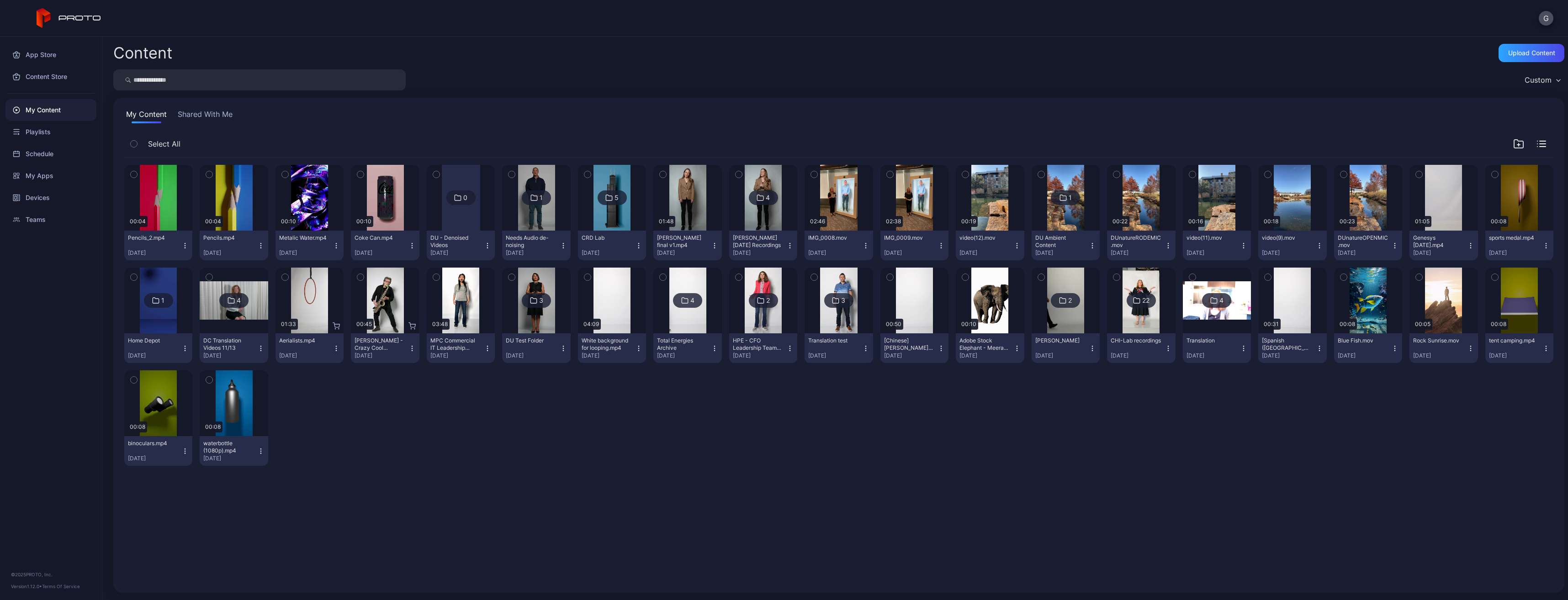
drag, startPoint x: 247, startPoint y: 80, endPoint x: 243, endPoint y: 79, distance: 4.1
click at [248, 80] on input "search" at bounding box center [259, 79] width 292 height 21
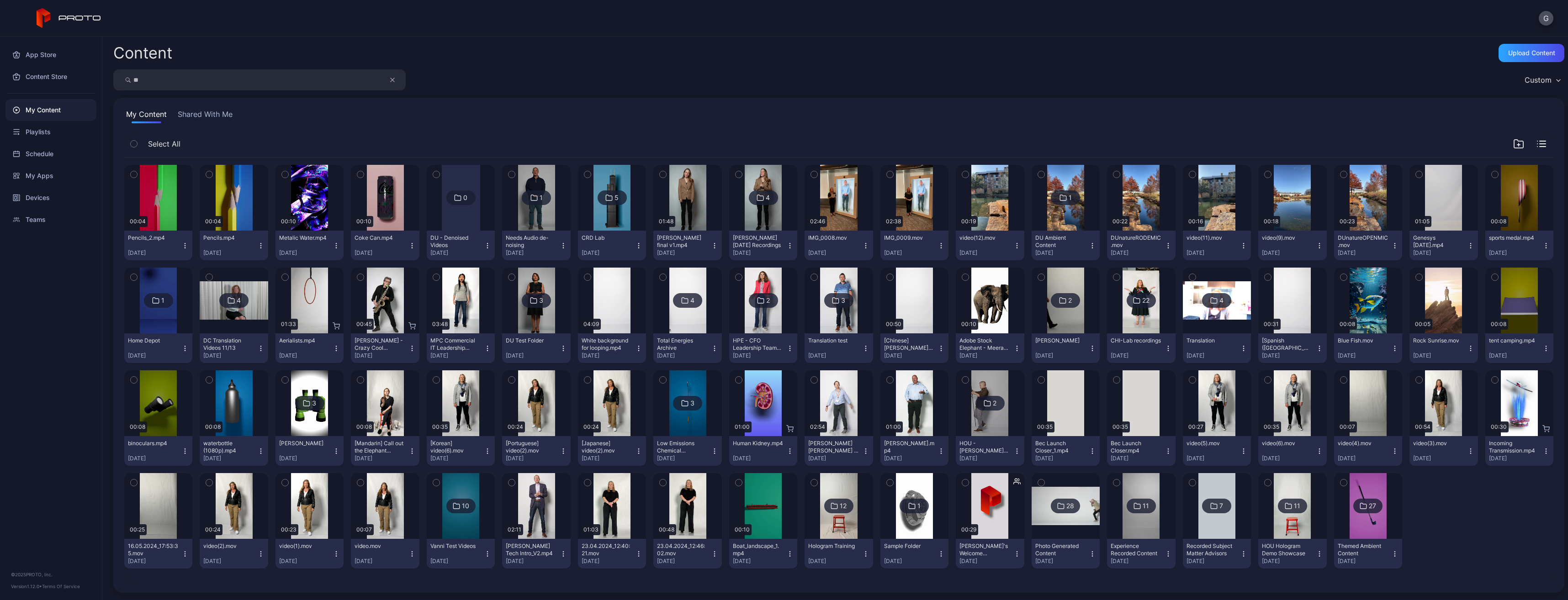
type input "*"
click at [1480, 490] on div "Preview 00:04 Pencils_2.mp4 [DATE] Preview 00:04 Pencils.mp4 [DATE] Preview 00:…" at bounding box center [839, 366] width 1429 height 418
click at [1527, 54] on div "Upload Content" at bounding box center [1532, 53] width 47 height 7
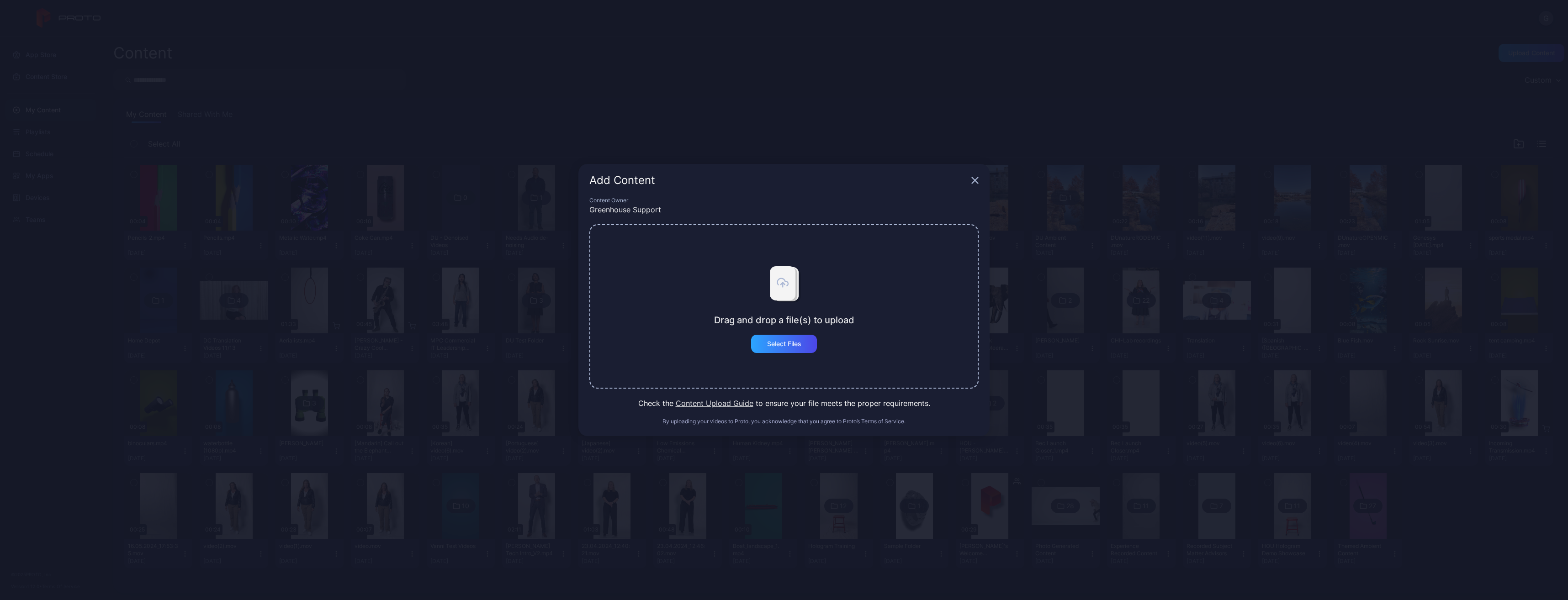
click at [1297, 45] on div "Add Content Content Owner Greenhouse Support Drag and drop a file(s) to upload …" at bounding box center [784, 300] width 1568 height 600
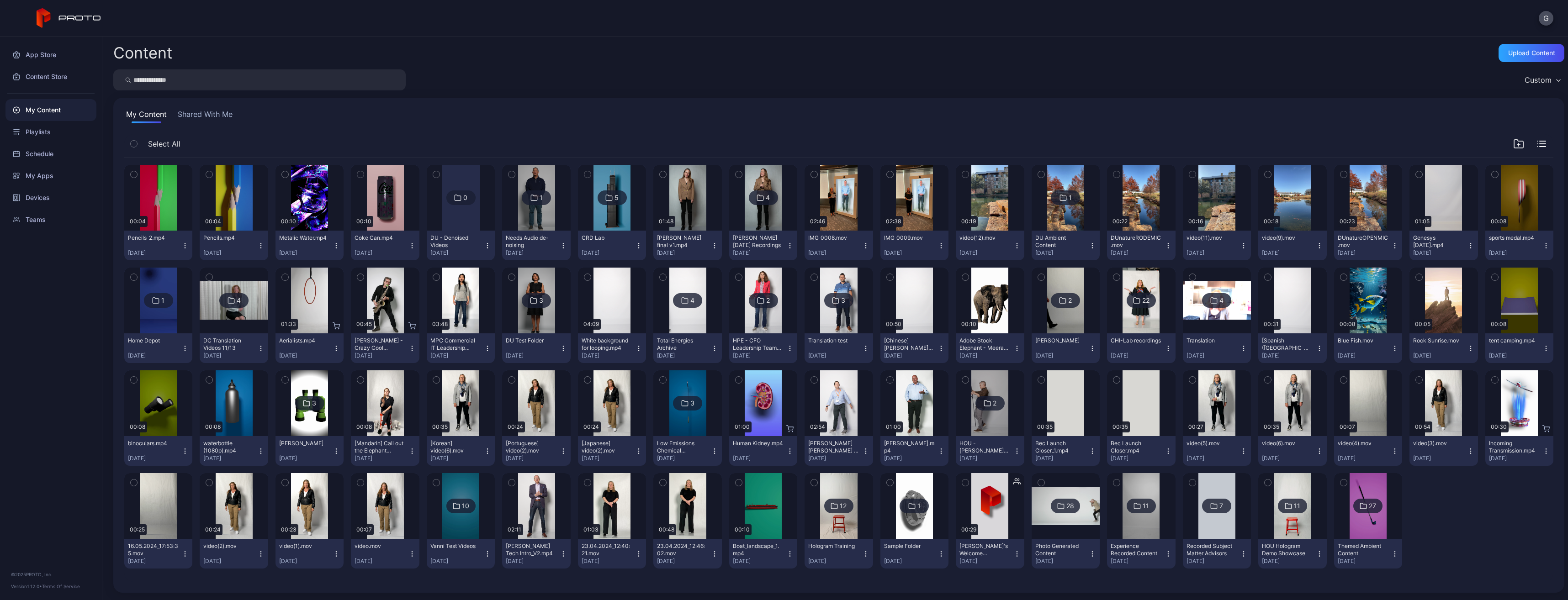
click at [1481, 508] on div "Preview 00:04 Pencils_2.mp4 [DATE] Preview 00:04 Pencils.mp4 [DATE] Preview 00:…" at bounding box center [839, 366] width 1429 height 418
click at [1498, 55] on div "Upload Content" at bounding box center [1531, 53] width 65 height 18
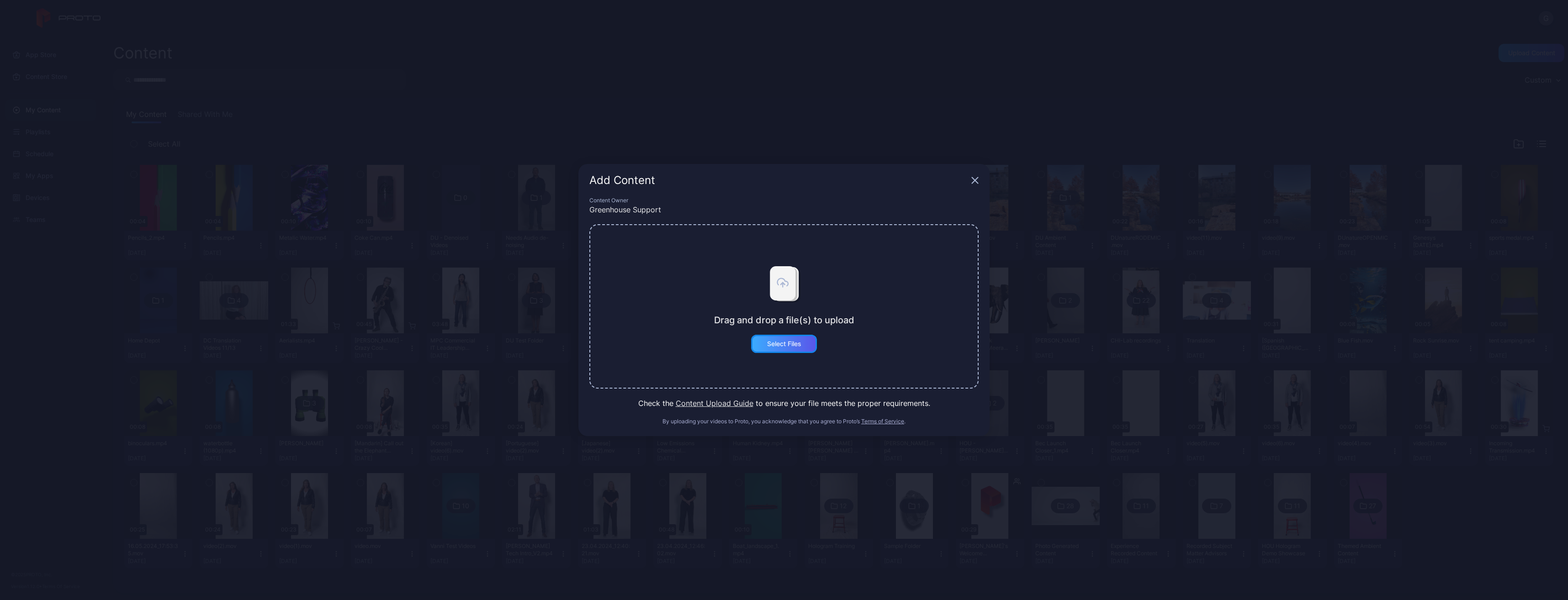
click at [799, 342] on div "Select Files" at bounding box center [784, 344] width 35 height 7
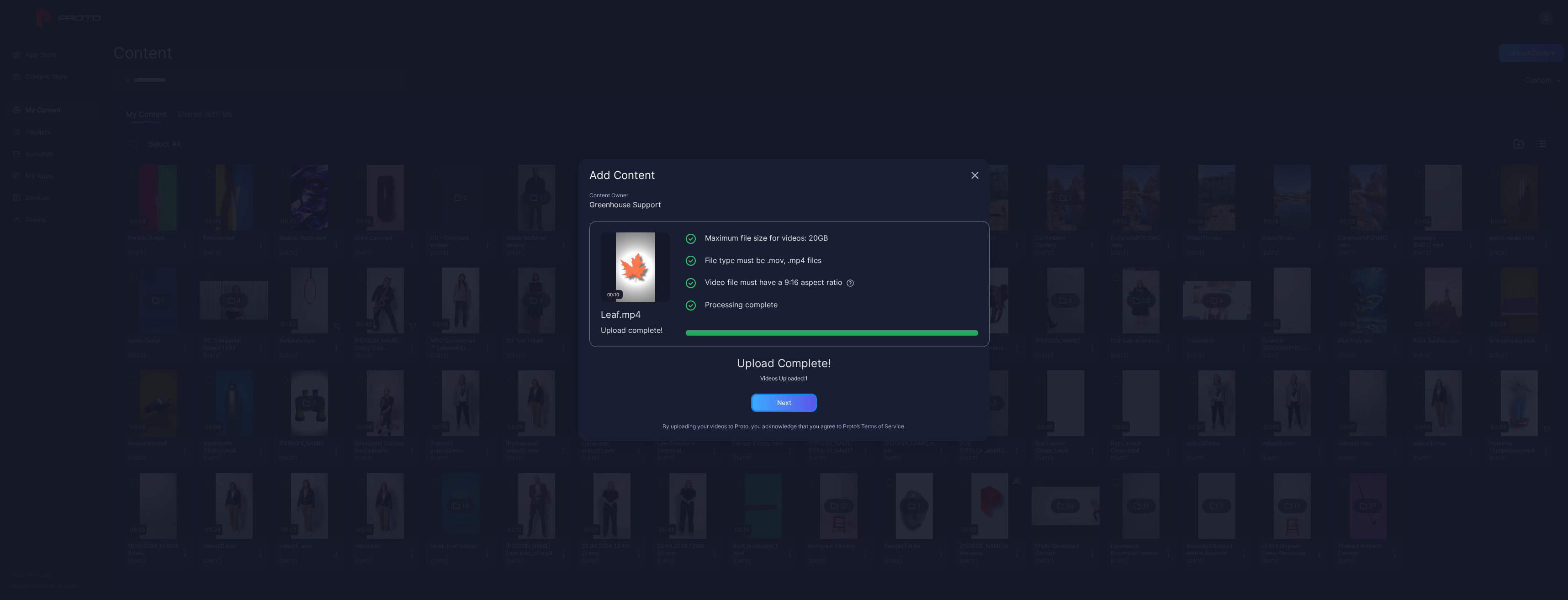
click at [792, 403] on div "Next" at bounding box center [784, 403] width 65 height 18
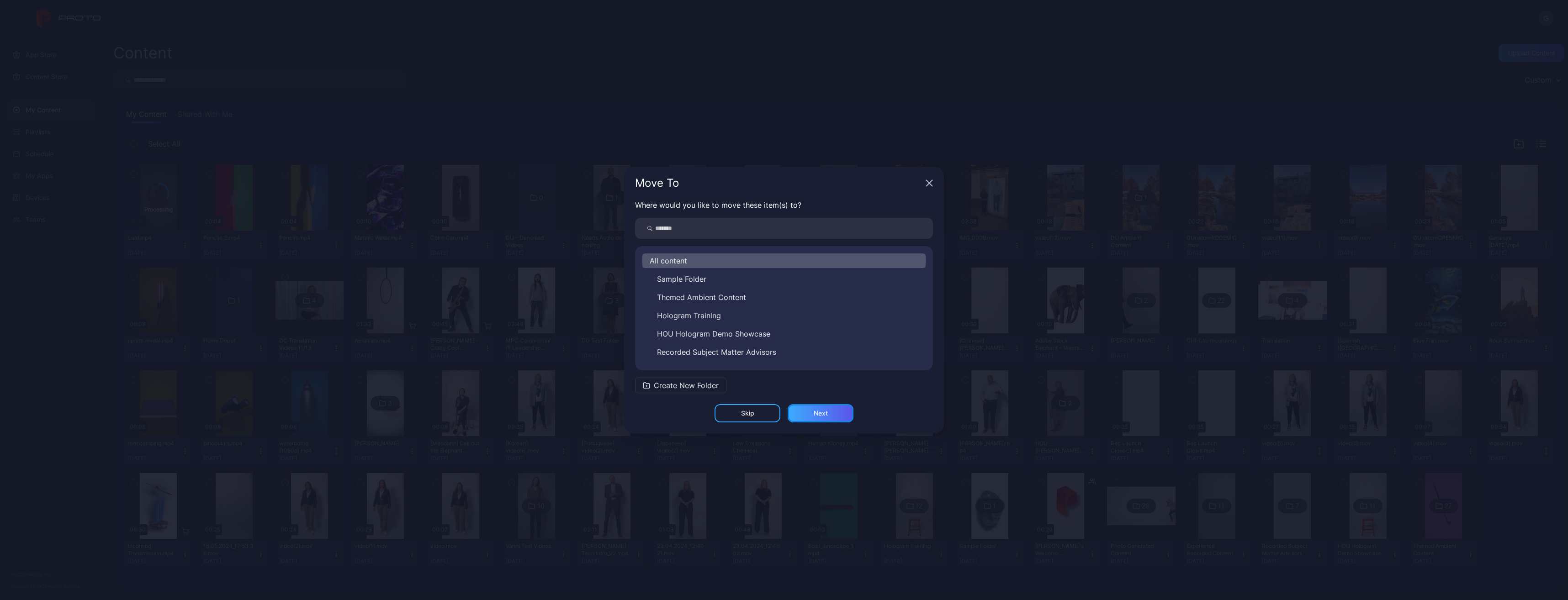
click at [839, 417] on div "Next" at bounding box center [820, 414] width 65 height 18
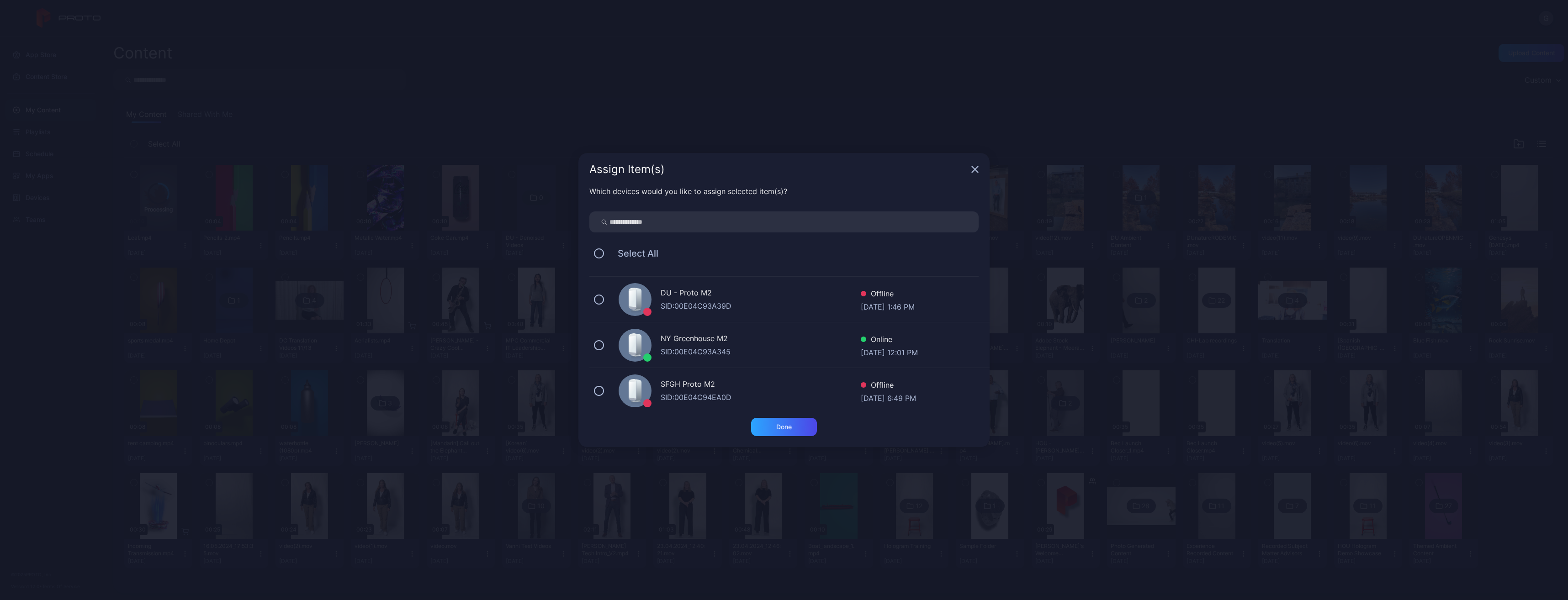
click at [677, 338] on div "NY Greenhouse M2" at bounding box center [760, 339] width 200 height 14
click at [784, 428] on div "Done" at bounding box center [783, 427] width 15 height 7
